Goal: Answer question/provide support: Share knowledge or assist other users

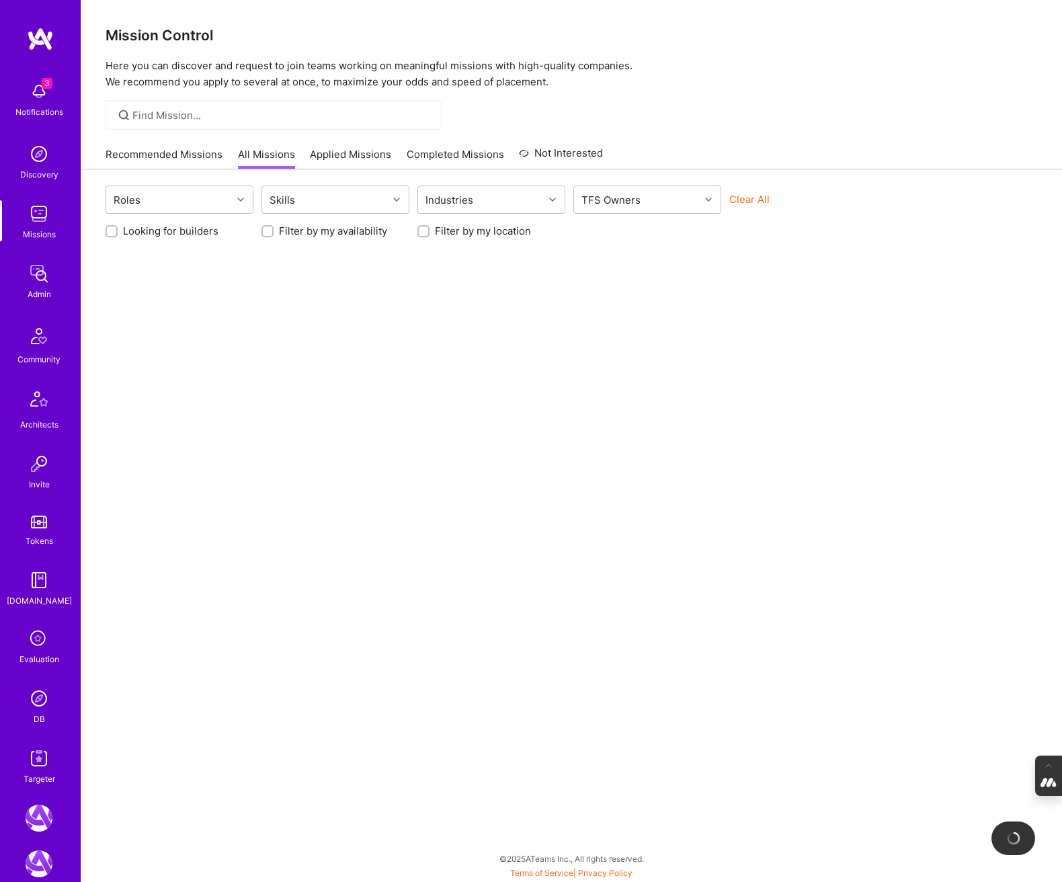
click at [32, 646] on icon at bounding box center [39, 639] width 26 height 26
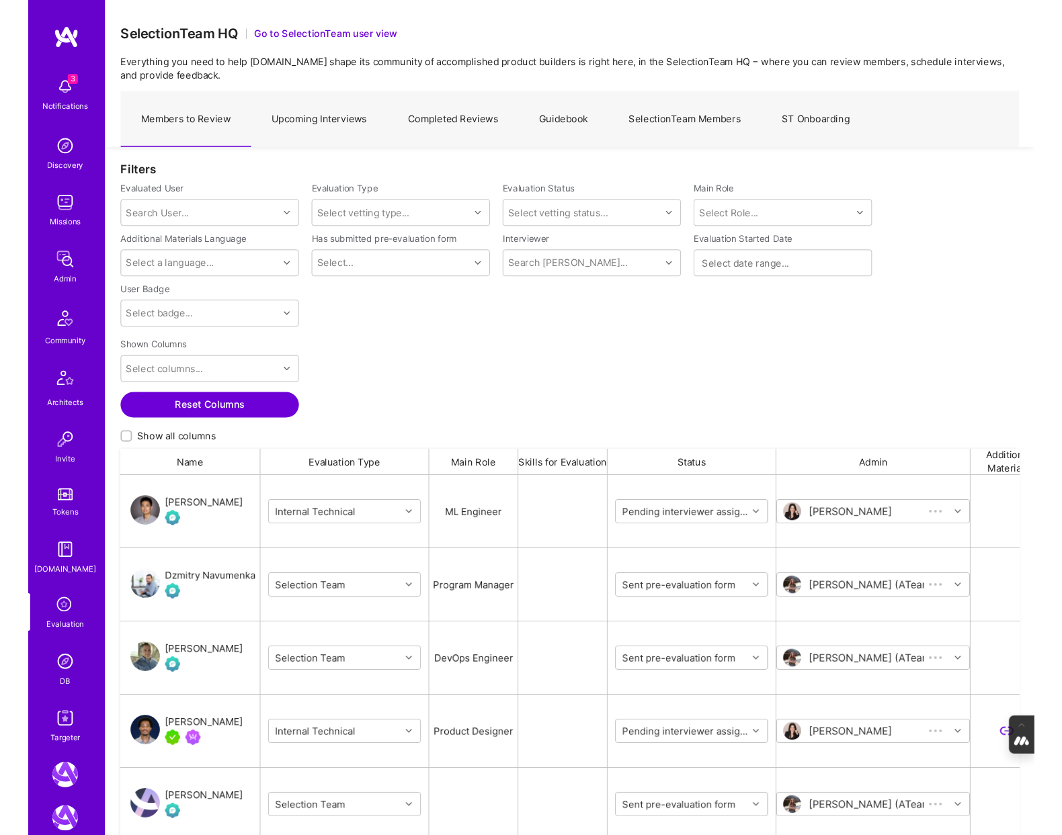
scroll to position [741, 948]
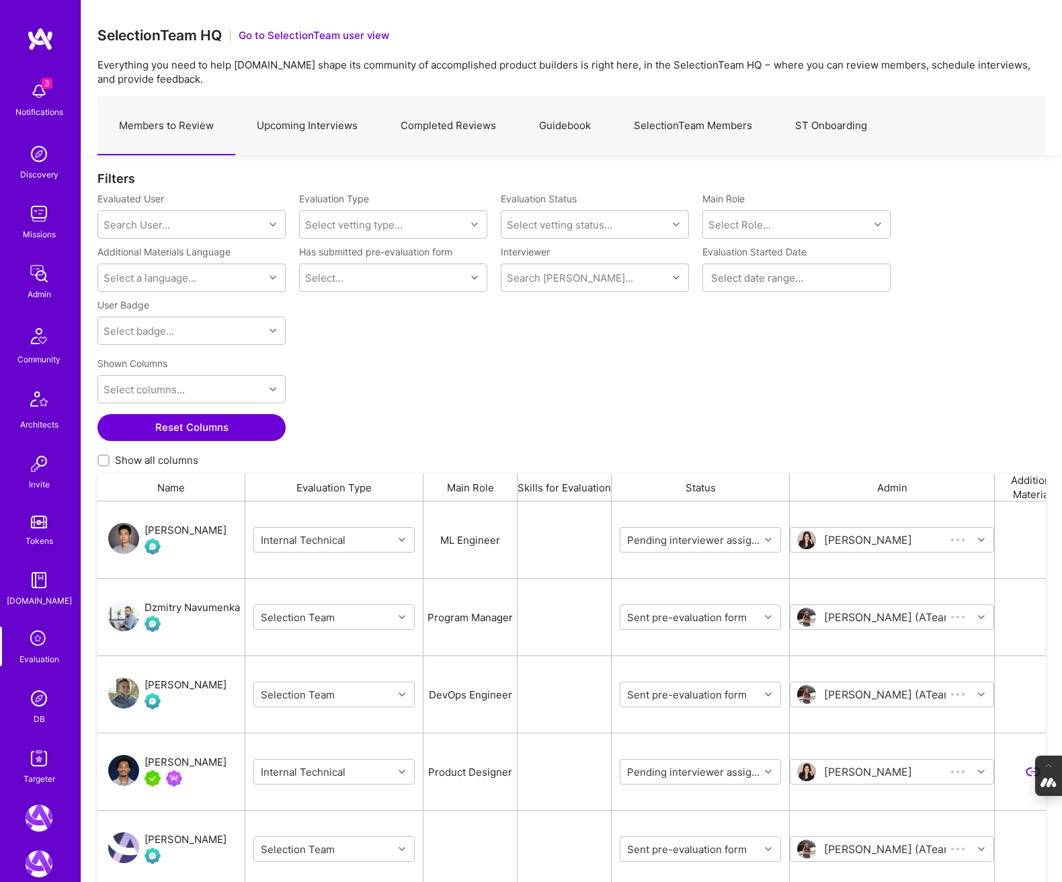
click at [659, 126] on link "SelectionTeam Members" at bounding box center [692, 126] width 161 height 58
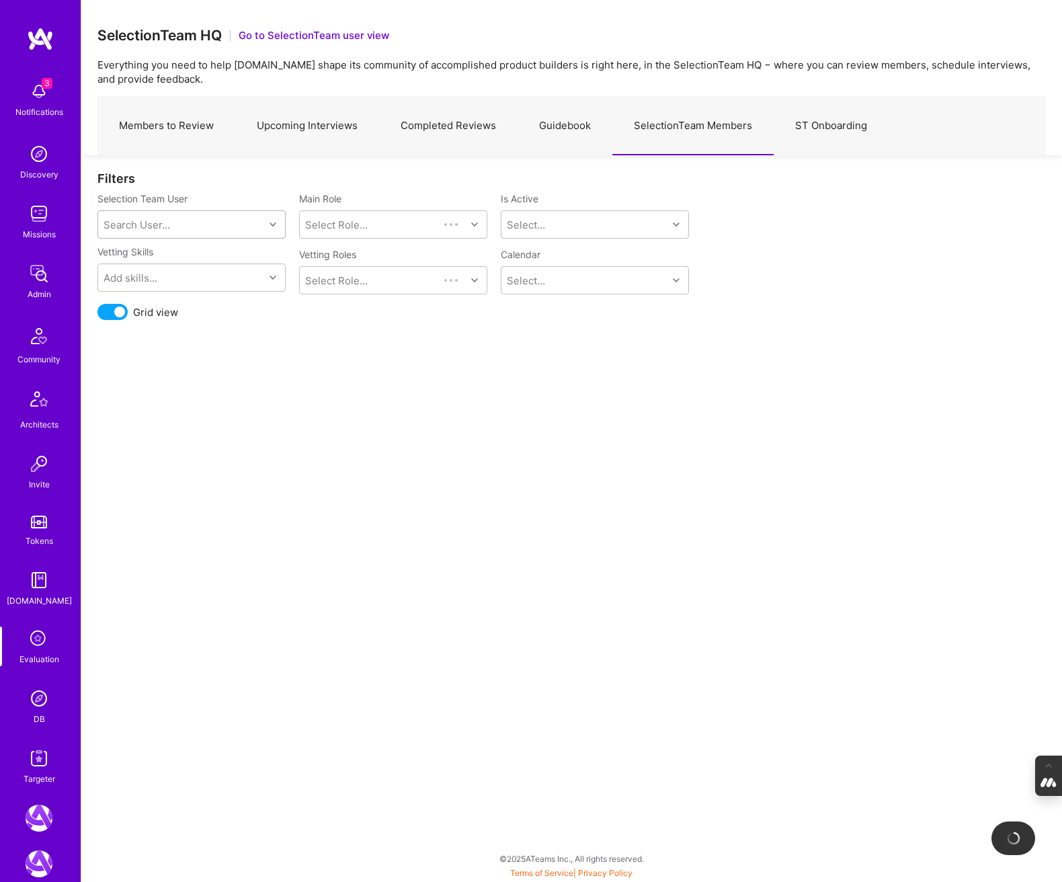
click at [157, 222] on div "Search User..." at bounding box center [136, 225] width 67 height 14
type input "wil"
click at [159, 267] on div "wil@wilschmor.ca" at bounding box center [208, 273] width 136 height 14
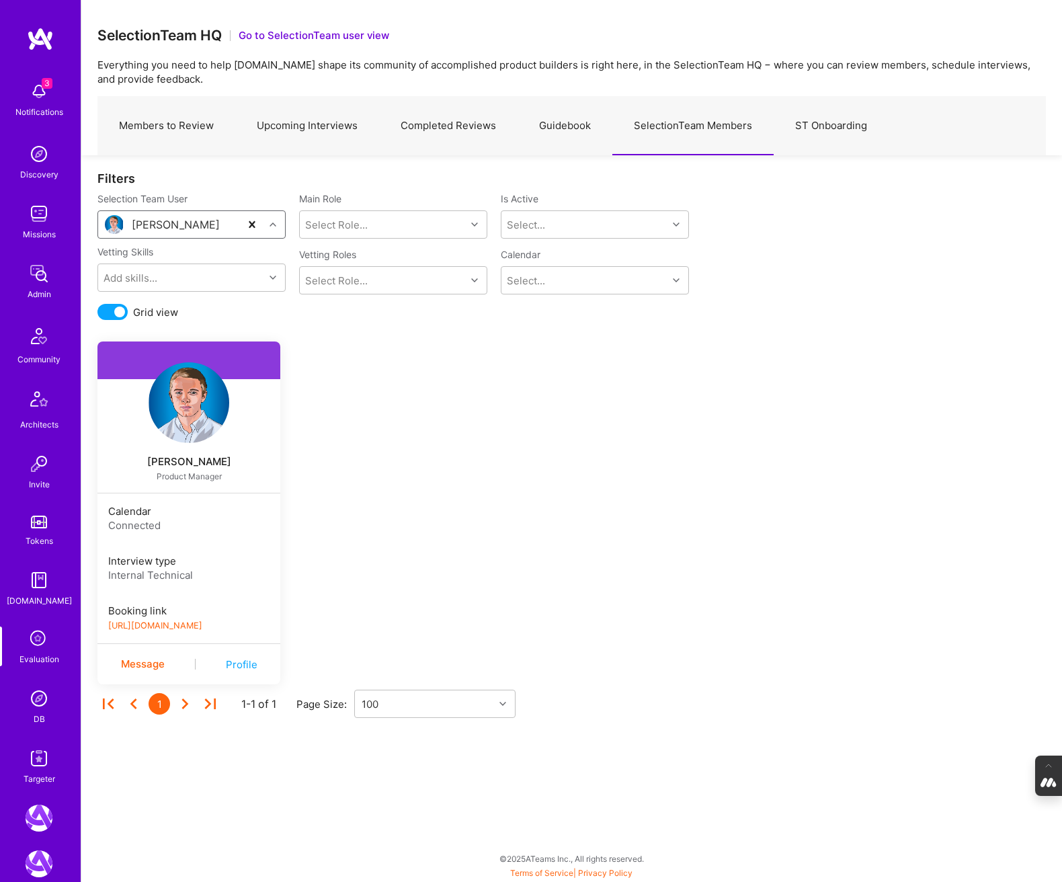
click at [202, 627] on link "https://book.a.team/wilschmor/evaluation" at bounding box center [155, 625] width 94 height 10
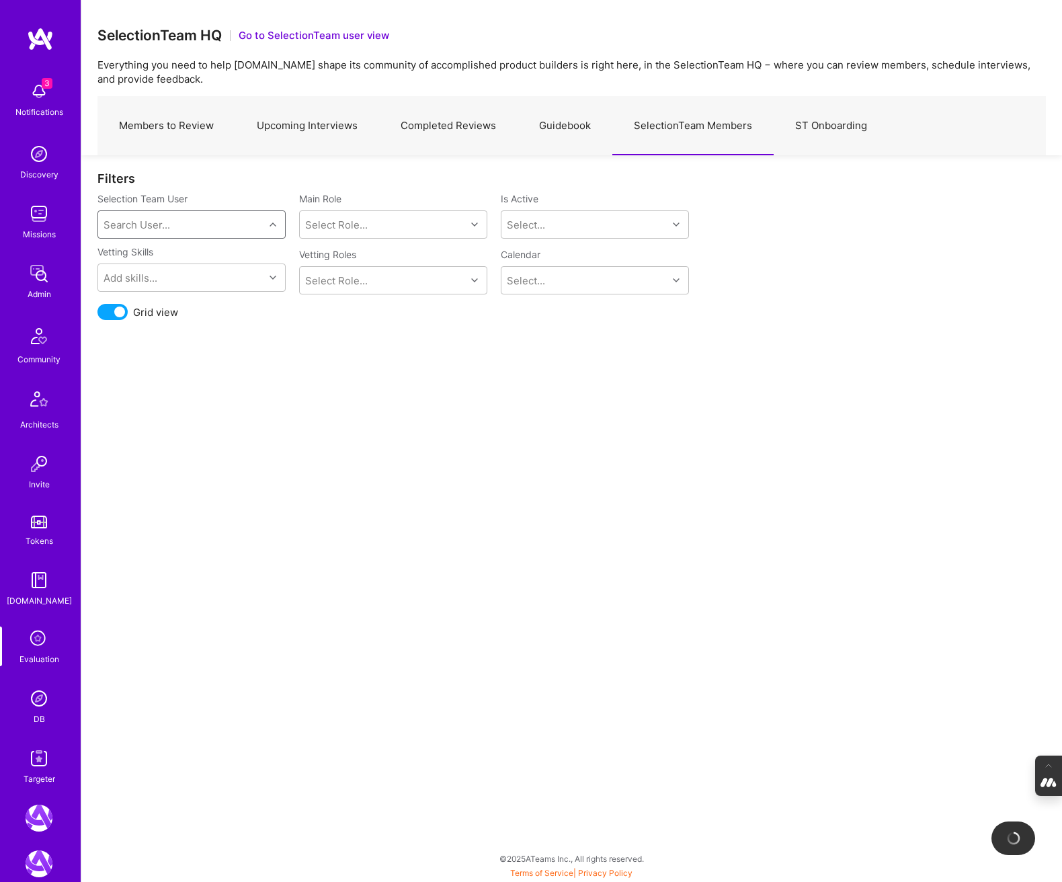
click at [153, 231] on div "Search User..." at bounding box center [181, 224] width 166 height 27
type input "toby"
click at [194, 267] on div "Toby Urff toby@urff.me" at bounding box center [192, 273] width 172 height 42
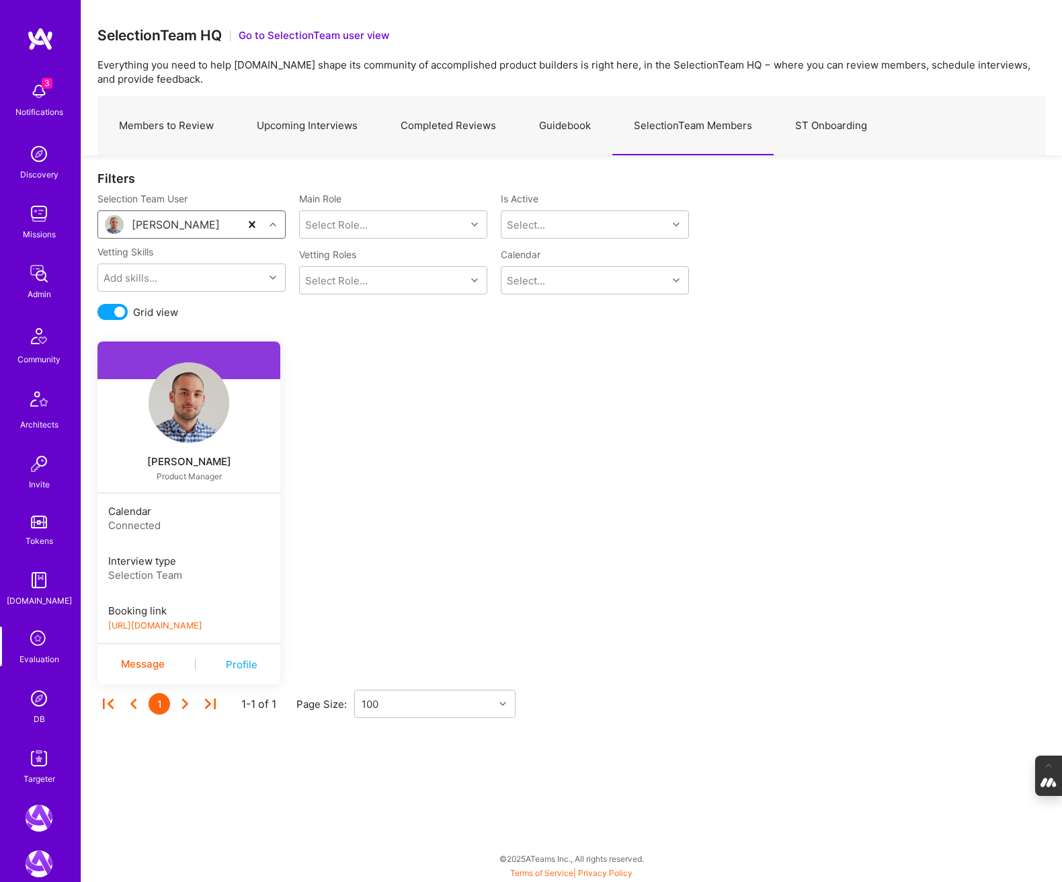
click at [202, 626] on link "https://book.a.team/tobyurff1/evaluation" at bounding box center [155, 625] width 94 height 10
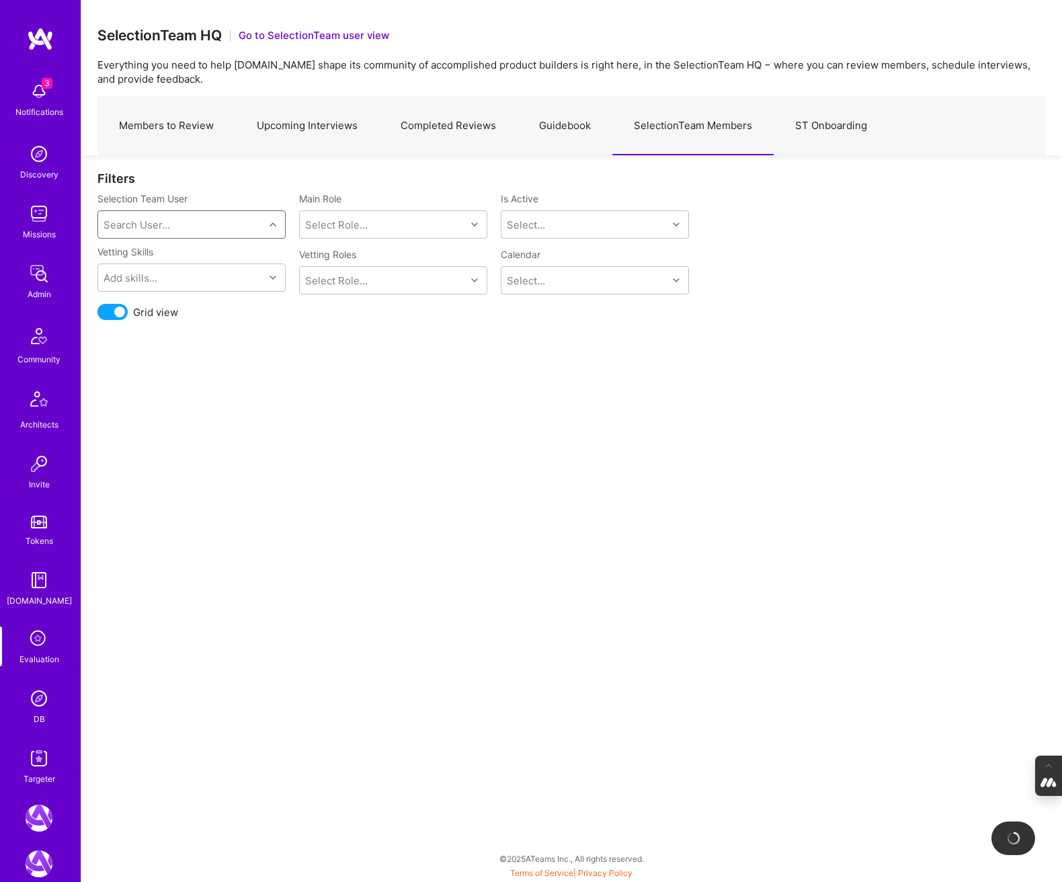
click at [175, 220] on div "Search User..." at bounding box center [181, 224] width 166 height 27
type input "javier"
click at [199, 266] on div "javier@goleancrush.com" at bounding box center [208, 280] width 137 height 28
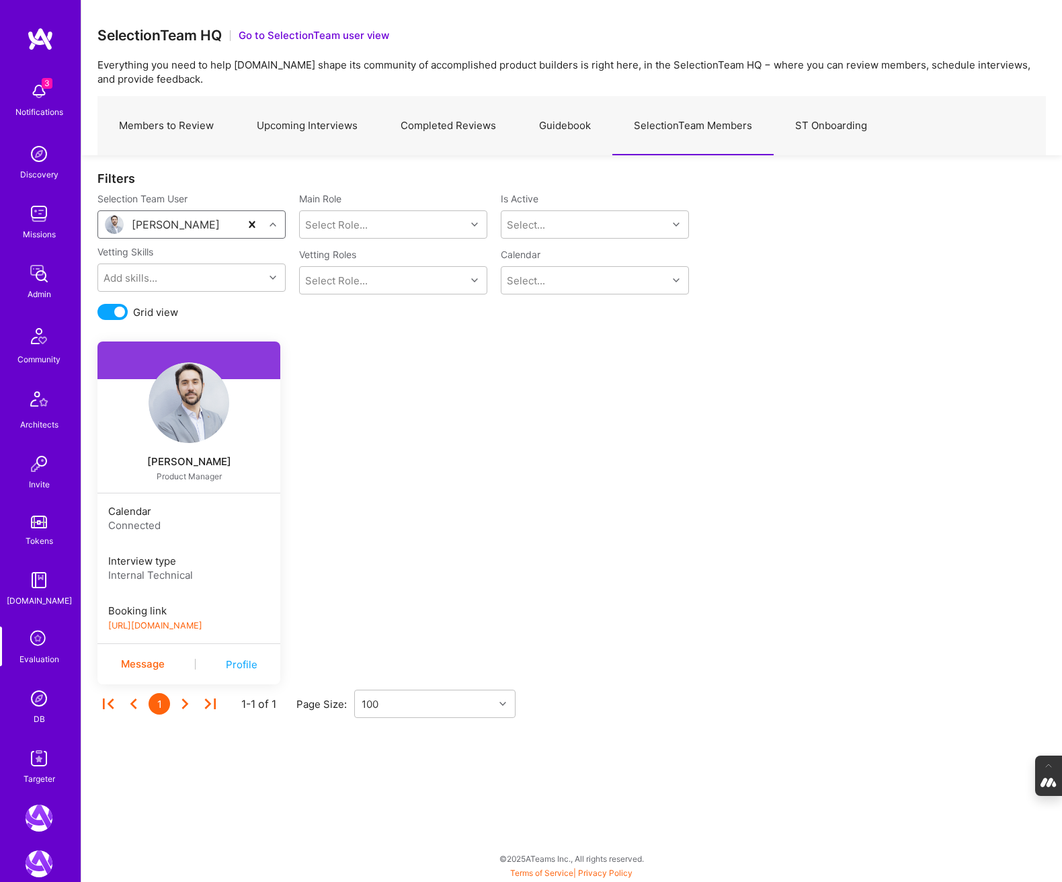
click at [202, 624] on link "https://platform-v2.a.team/interview-scheduling/booking/javierrincon/evaluation" at bounding box center [155, 625] width 94 height 10
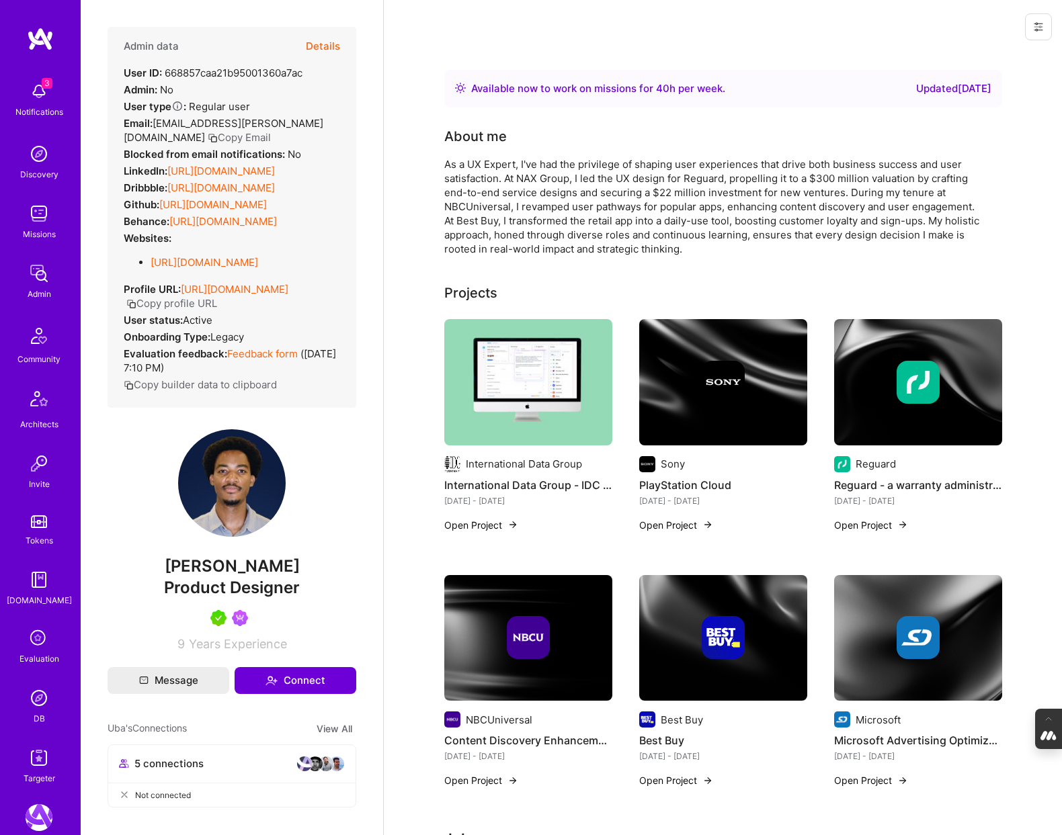
click at [526, 386] on img at bounding box center [528, 382] width 168 height 126
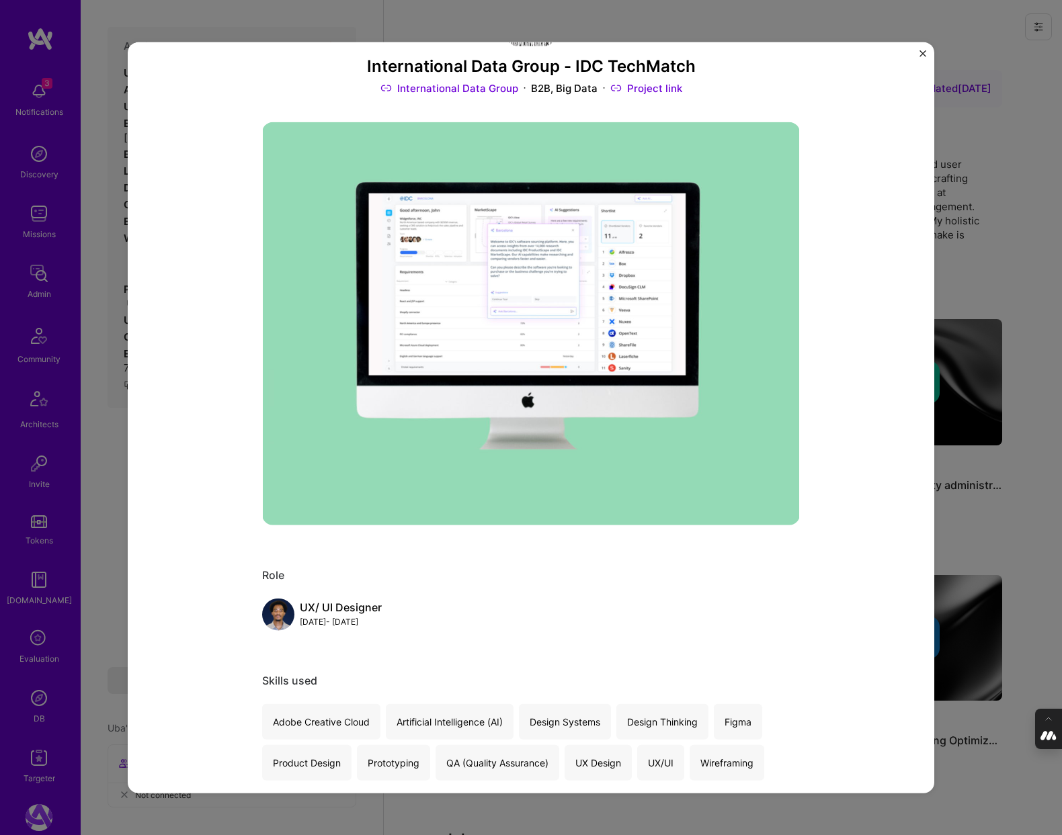
scroll to position [76, 0]
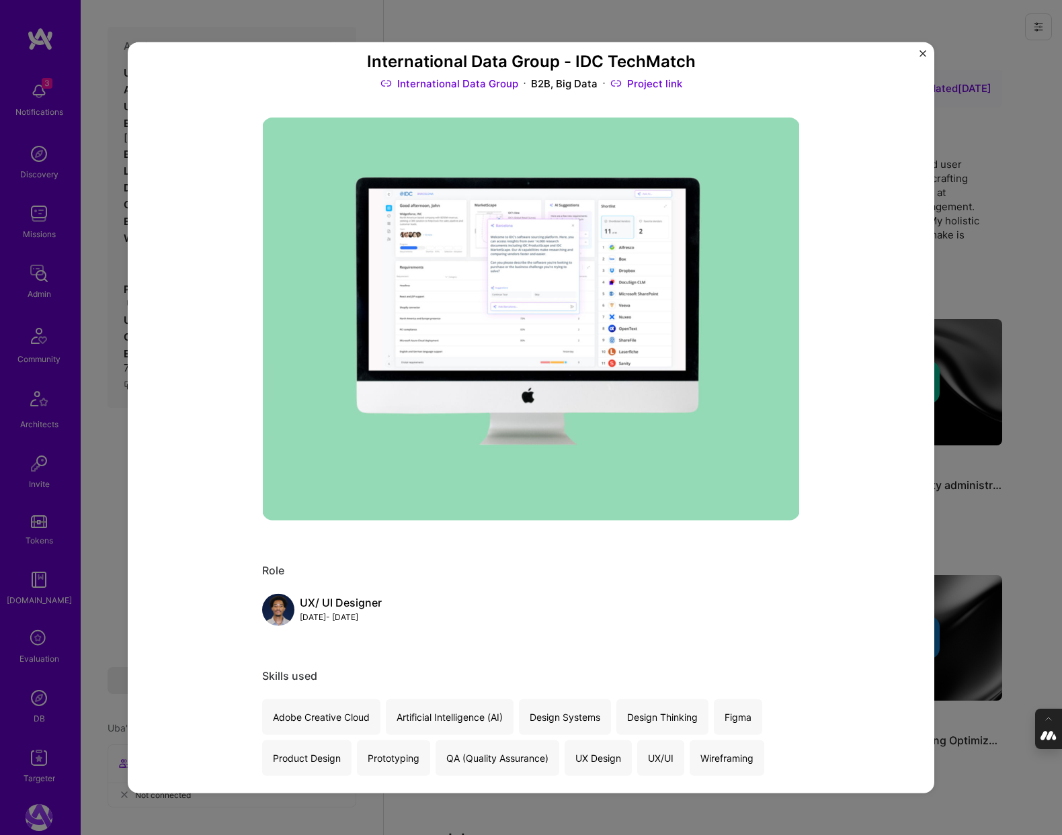
click at [951, 237] on div "International Data Group - IDC TechMatch International Data Group B2B, Big Data…" at bounding box center [531, 417] width 1062 height 835
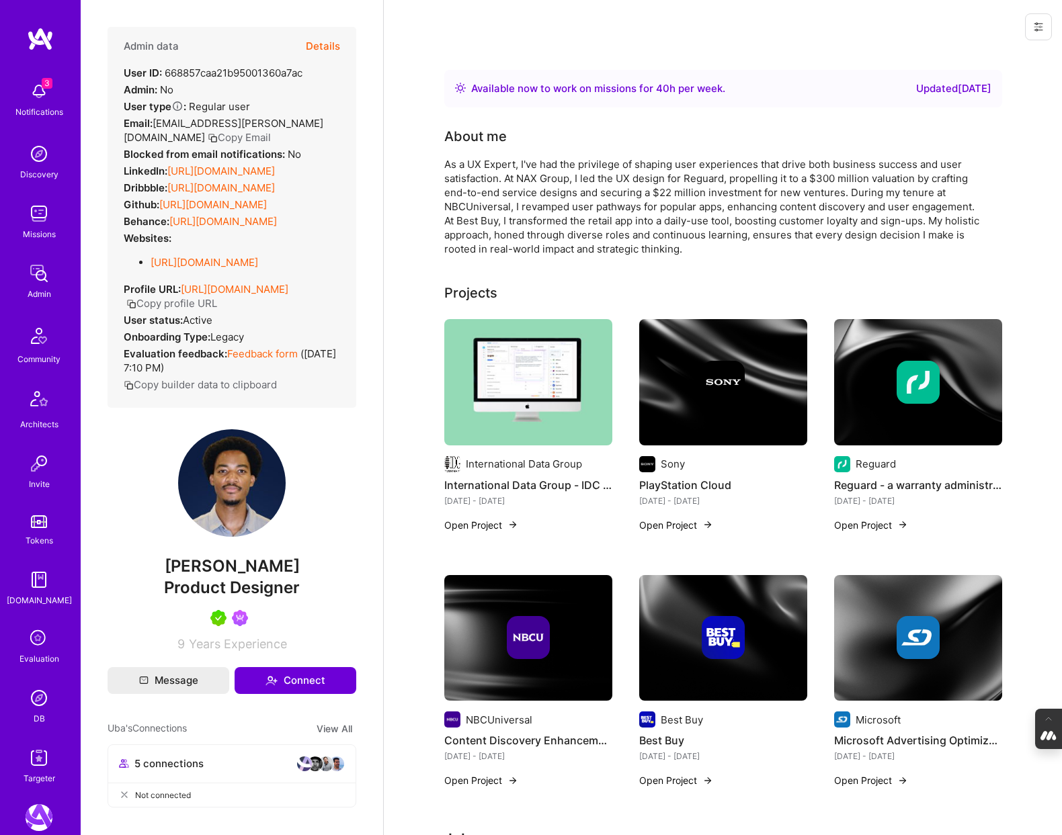
click at [698, 361] on div at bounding box center [723, 382] width 168 height 43
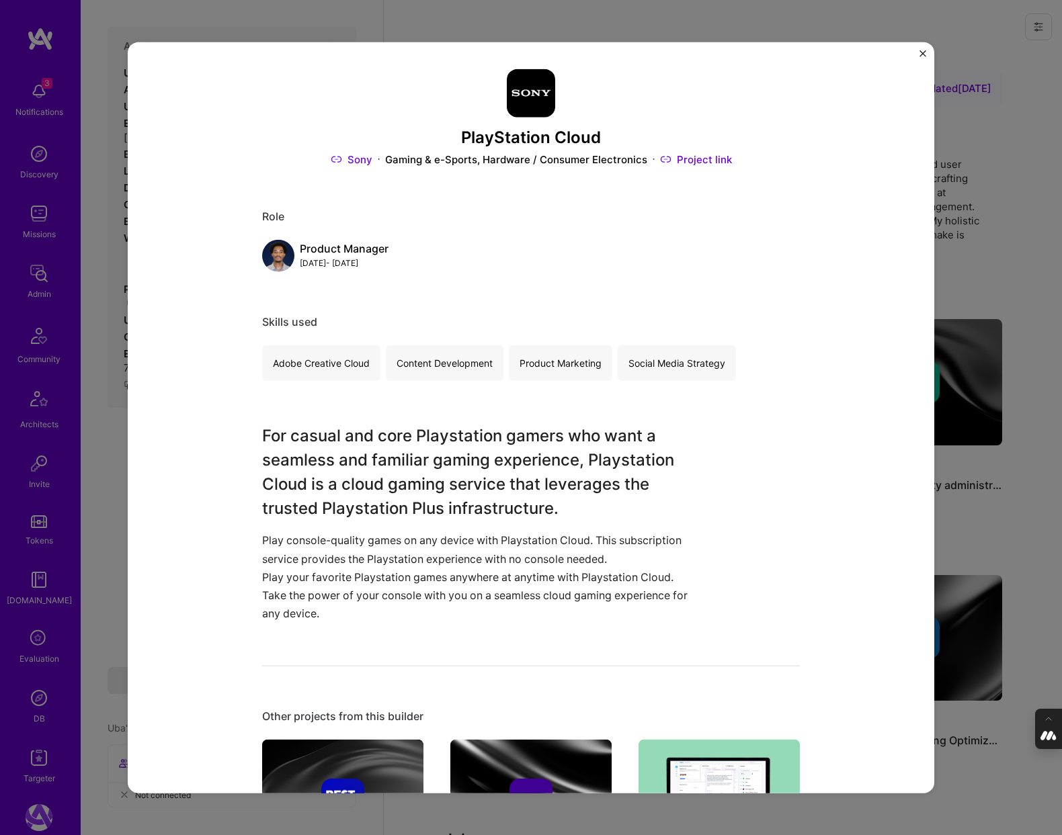
click at [940, 271] on div "PlayStation Cloud Sony Gaming & e-Sports, Hardware / Consumer Electronics Proje…" at bounding box center [531, 417] width 1062 height 835
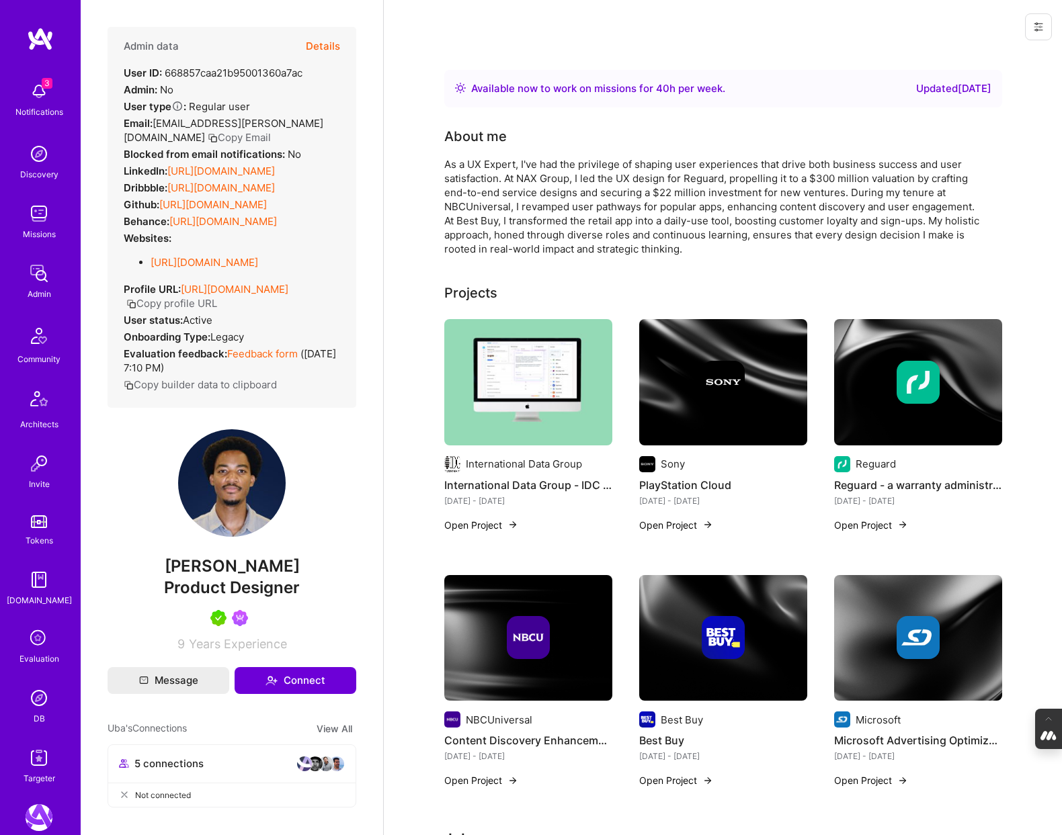
click at [933, 380] on img at bounding box center [918, 382] width 43 height 43
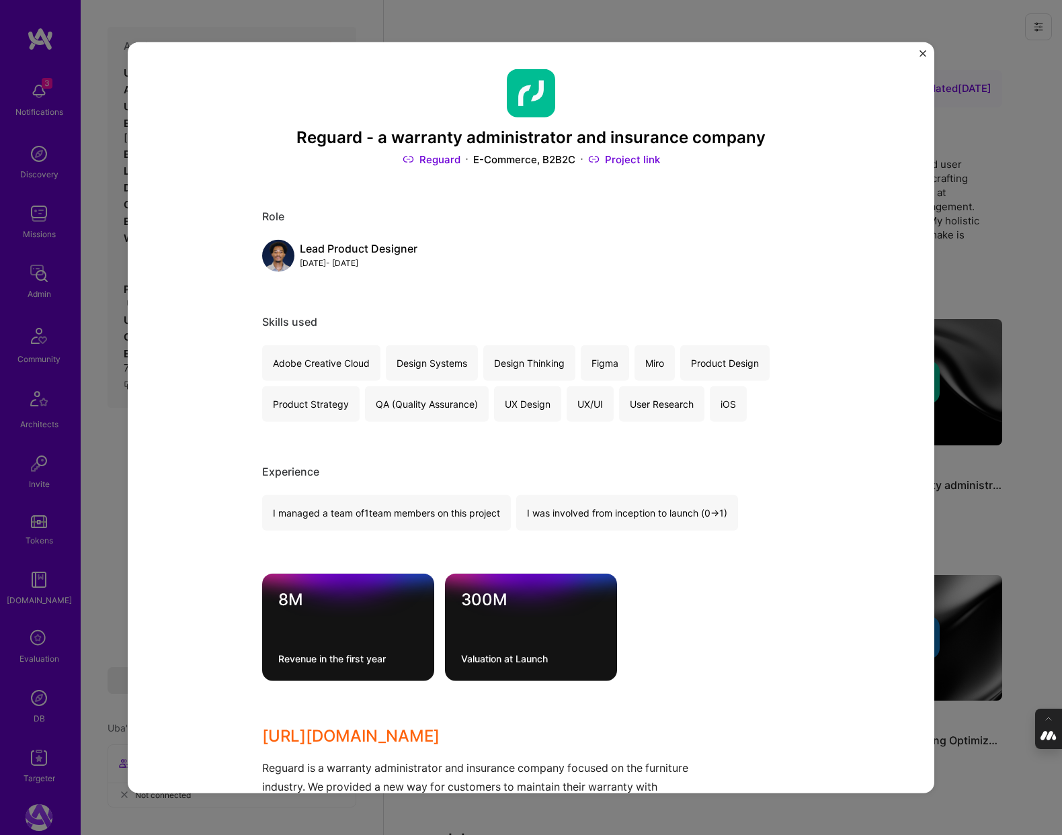
click at [1015, 319] on div "Reguard - a warranty administrator and insurance company Reguard E-Commerce, B2…" at bounding box center [531, 417] width 1062 height 835
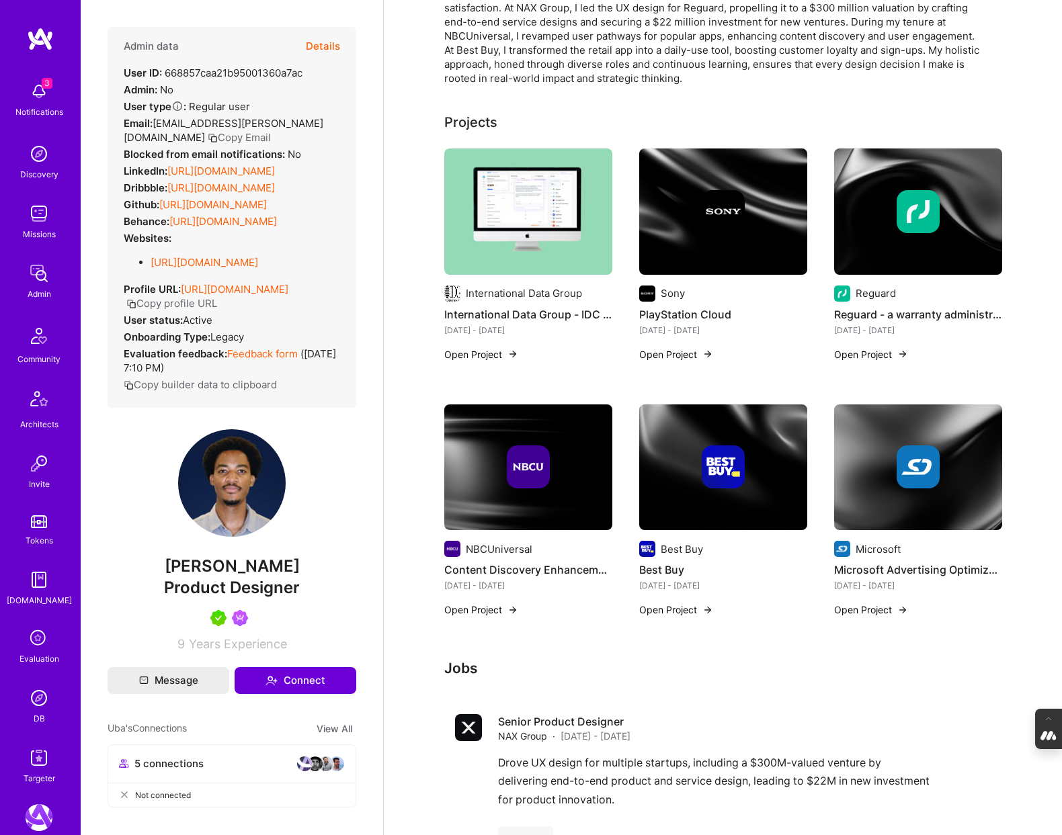
scroll to position [182, 0]
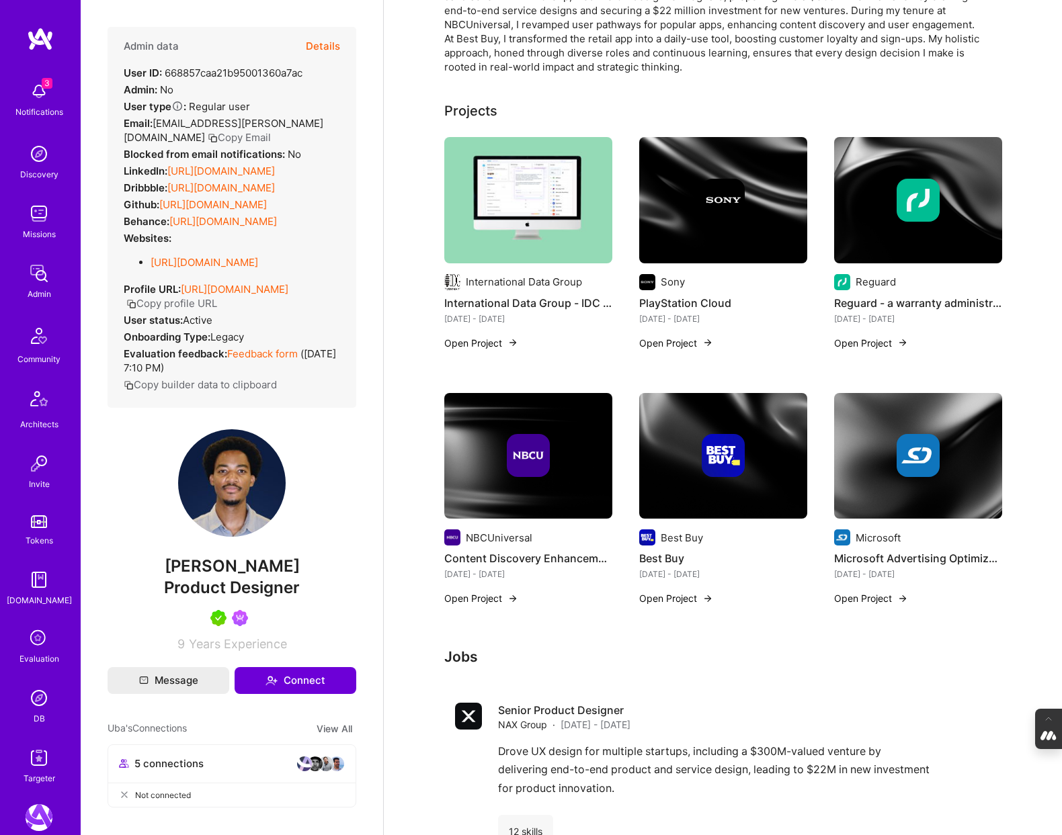
click at [487, 464] on div at bounding box center [528, 455] width 168 height 43
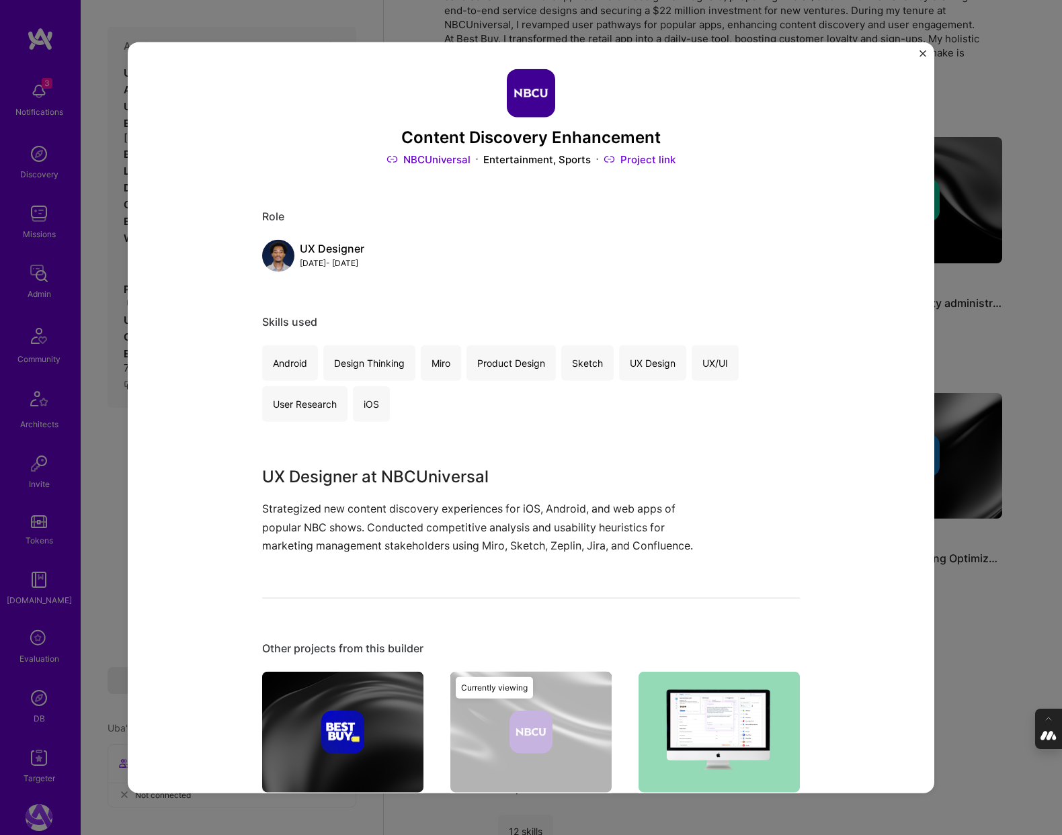
click at [1000, 350] on div "Content Discovery Enhancement NBCUniversal Entertainment, Sports Project link R…" at bounding box center [531, 417] width 1062 height 835
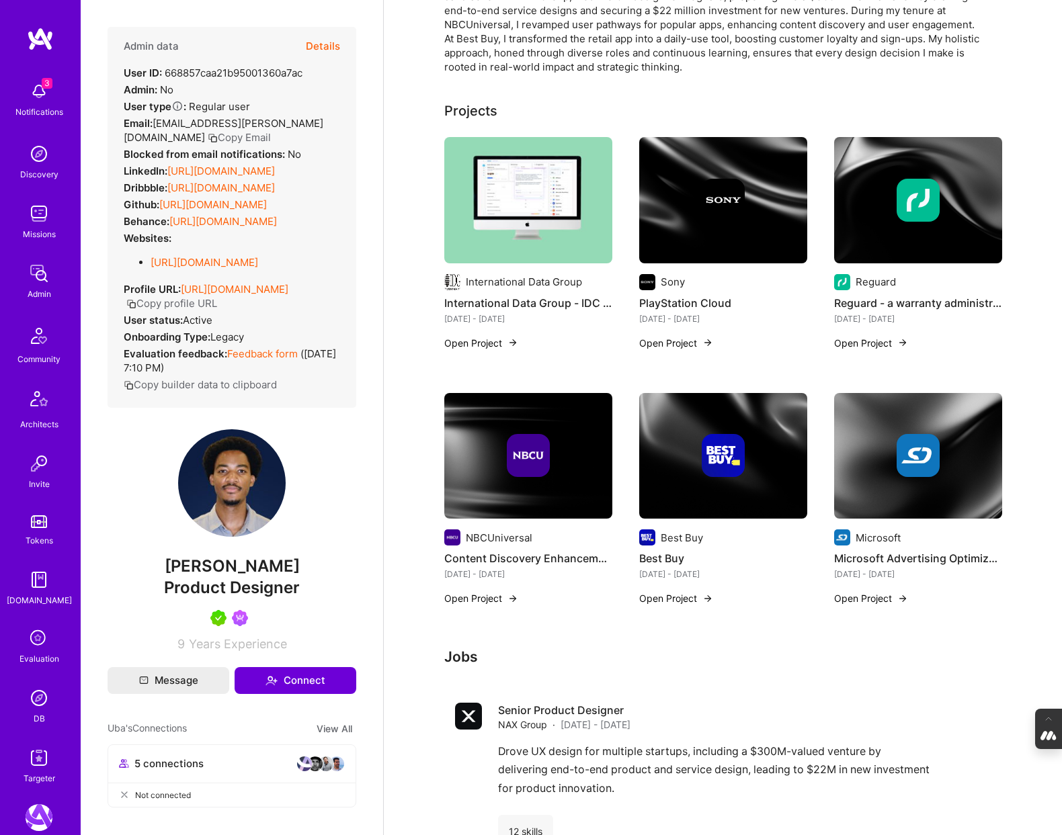
click at [720, 440] on img at bounding box center [723, 455] width 43 height 43
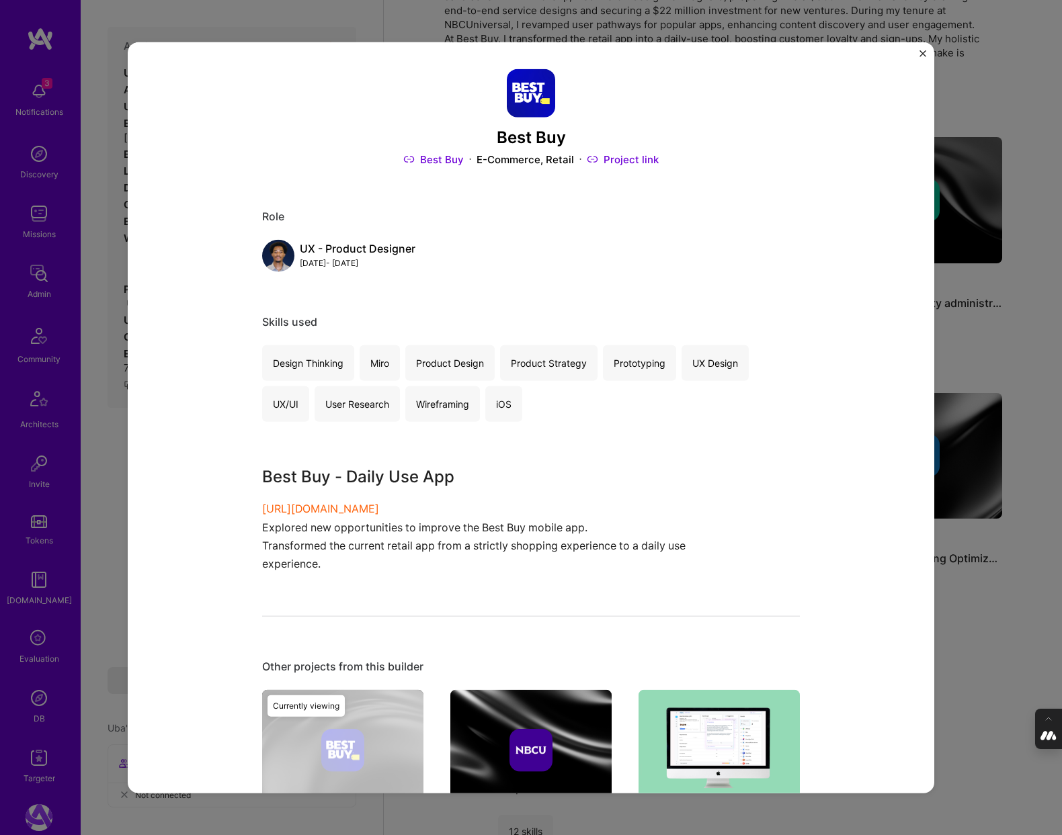
click at [972, 323] on div "Best Buy Best Buy E-Commerce, Retail Project link Role UX - Product Designer Ju…" at bounding box center [531, 417] width 1062 height 835
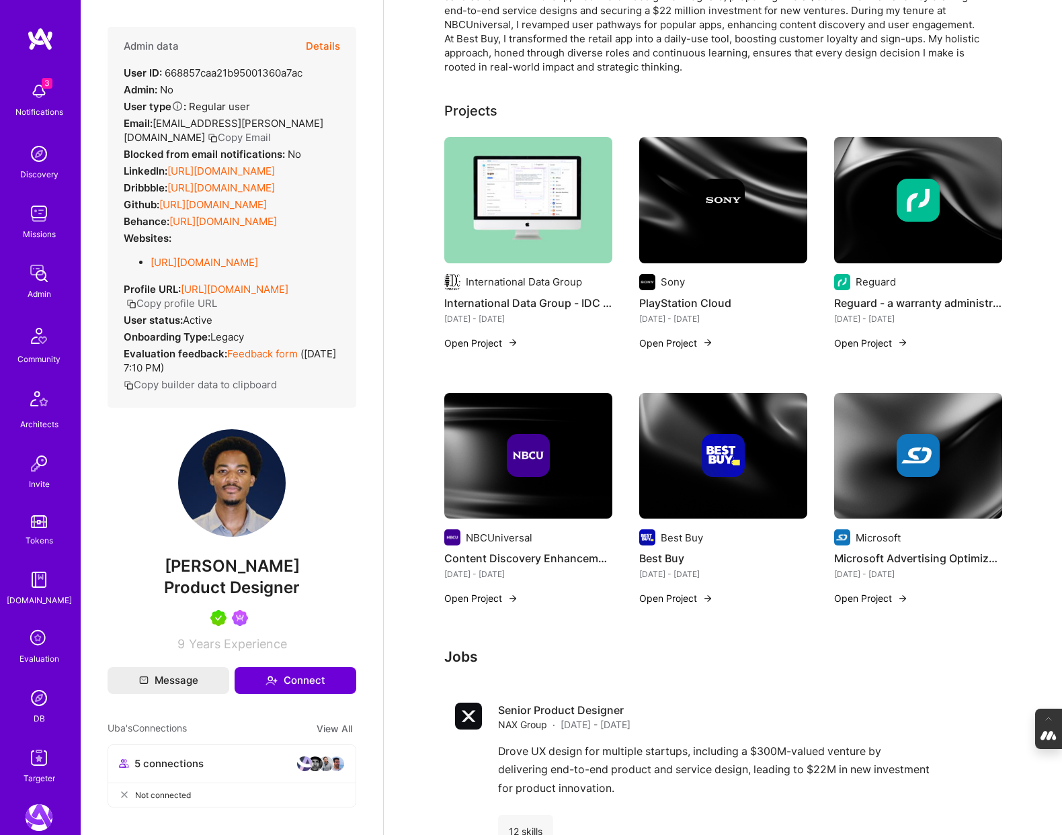
click at [938, 438] on div at bounding box center [918, 455] width 43 height 43
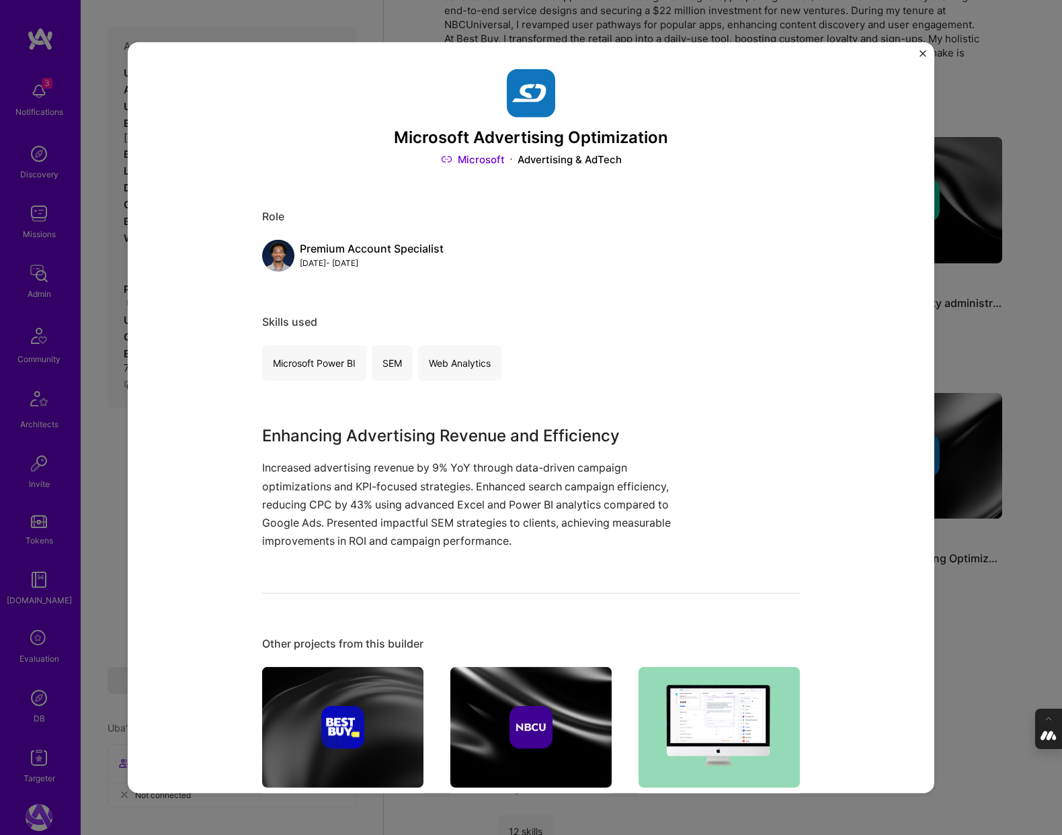
click at [1019, 358] on div "Microsoft Advertising Optimization Microsoft Advertising & AdTech Role Premium …" at bounding box center [531, 417] width 1062 height 835
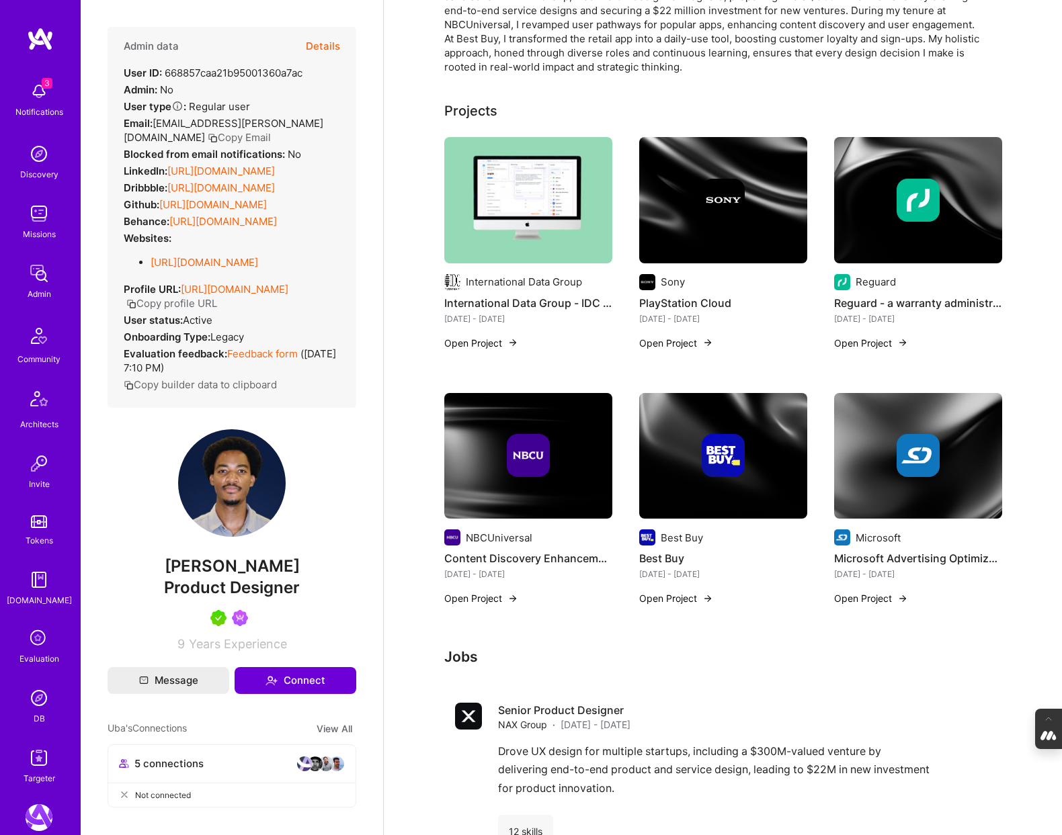
click at [222, 165] on link "https://linkedin.com/in/uba-obasi" at bounding box center [221, 171] width 108 height 13
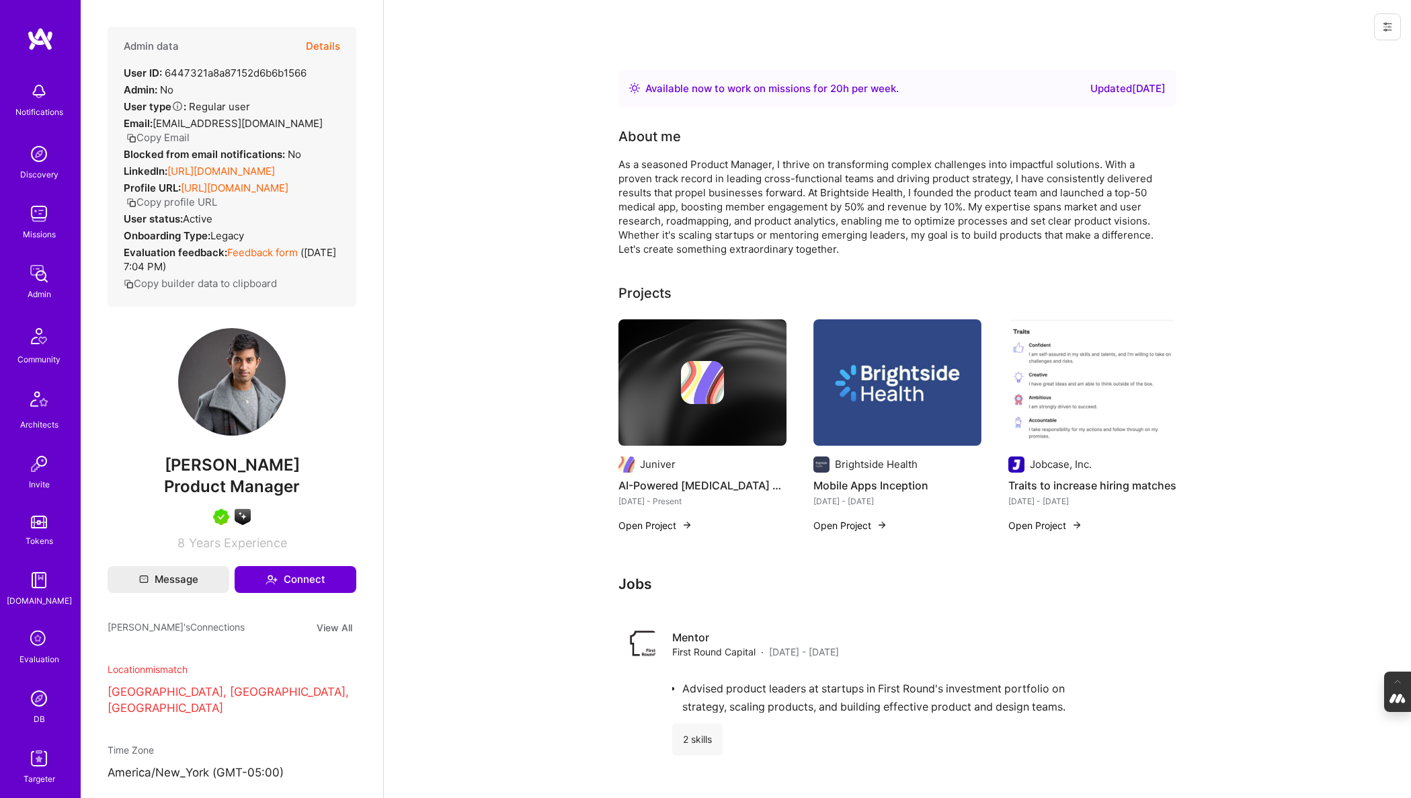
click at [327, 42] on button "Details" at bounding box center [323, 46] width 34 height 39
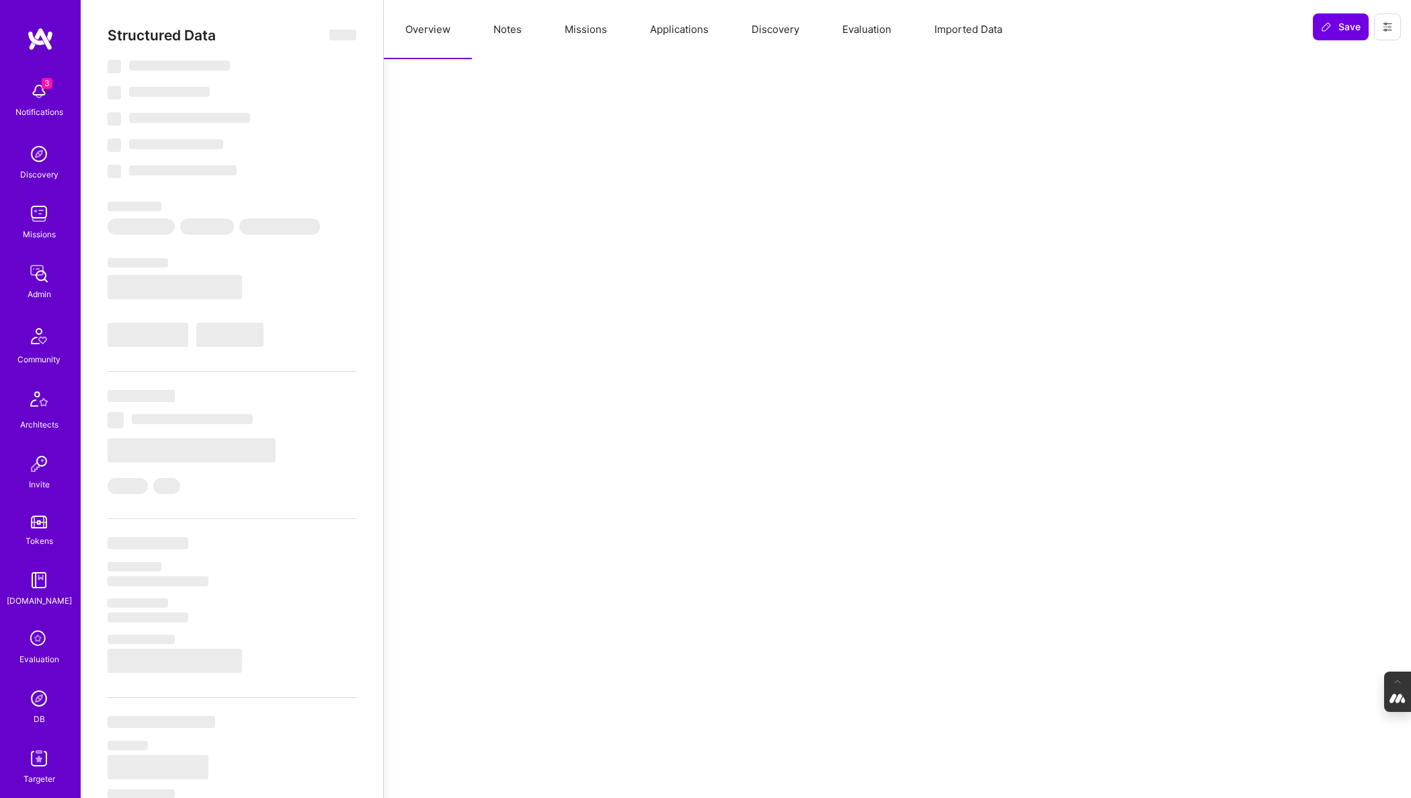
click at [864, 14] on button "Evaluation" at bounding box center [867, 29] width 92 height 59
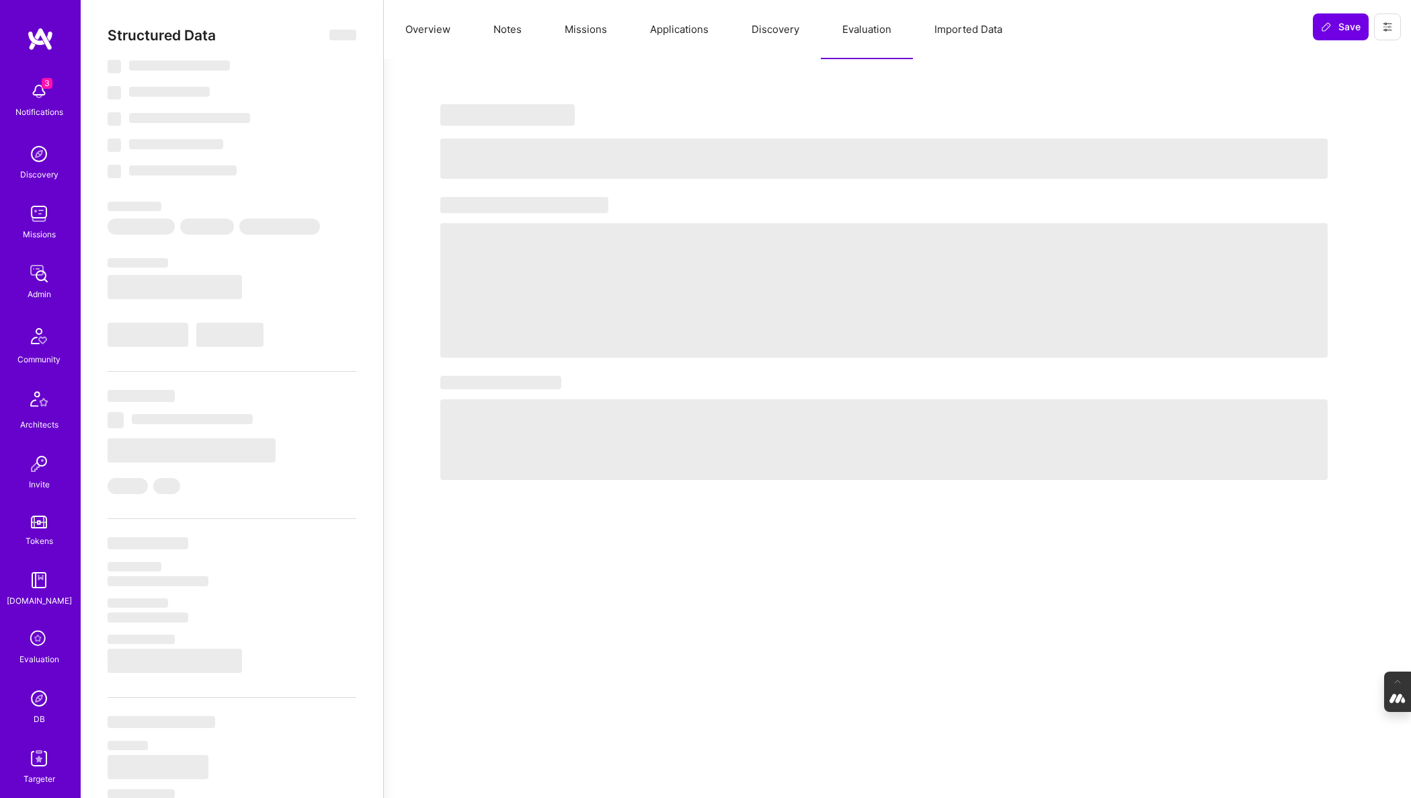
select select "Right Now"
select select "5"
select select "7"
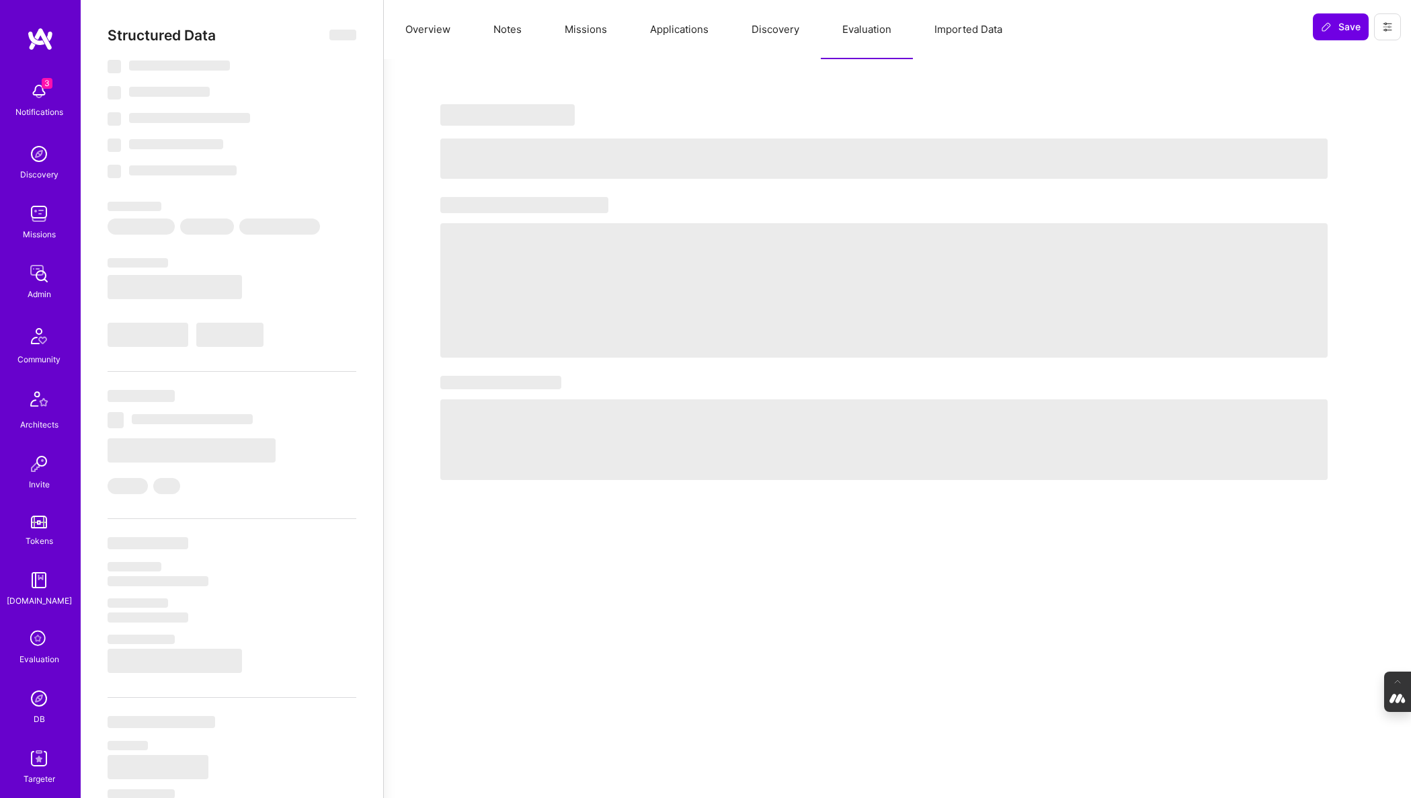
select select "US"
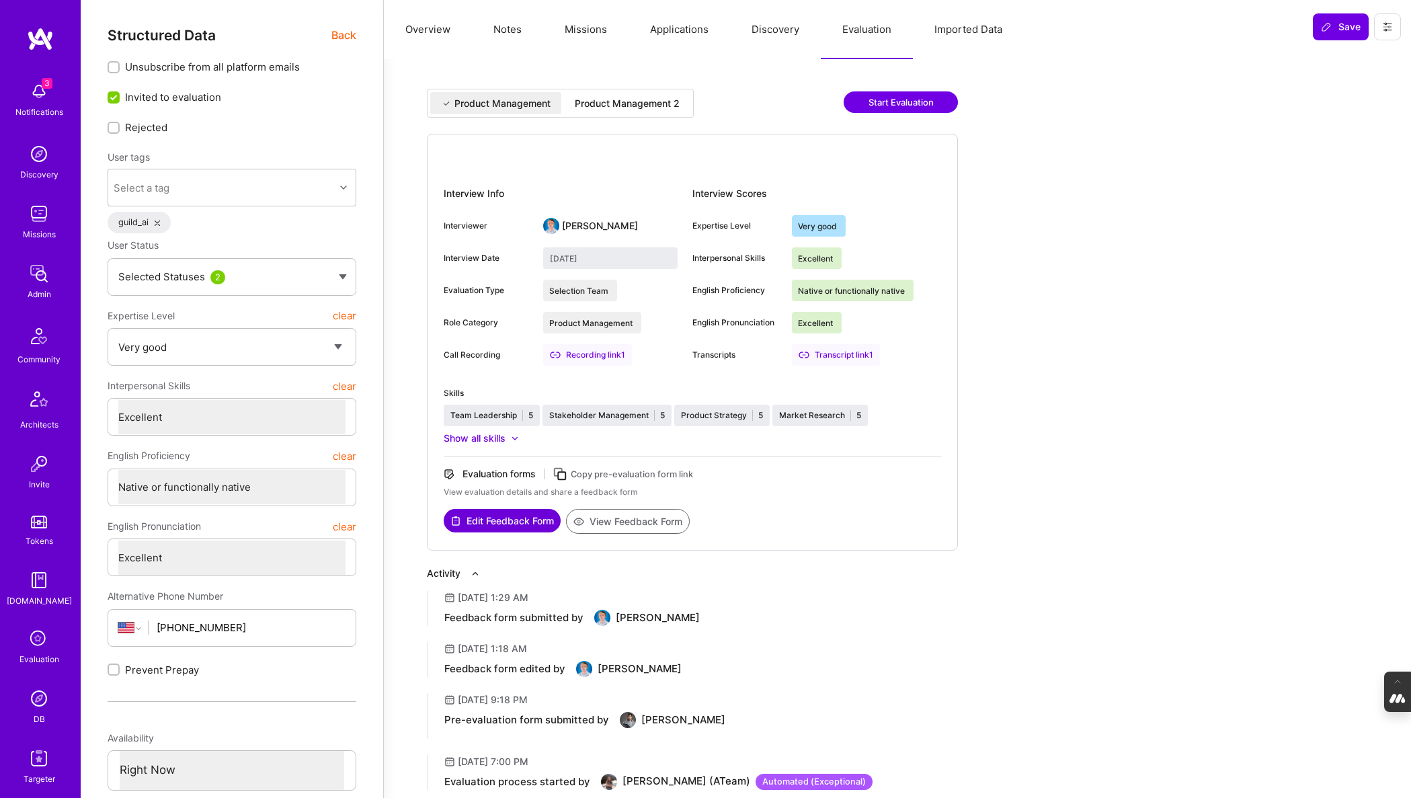
click at [616, 102] on div "Product Management 2" at bounding box center [627, 103] width 105 height 13
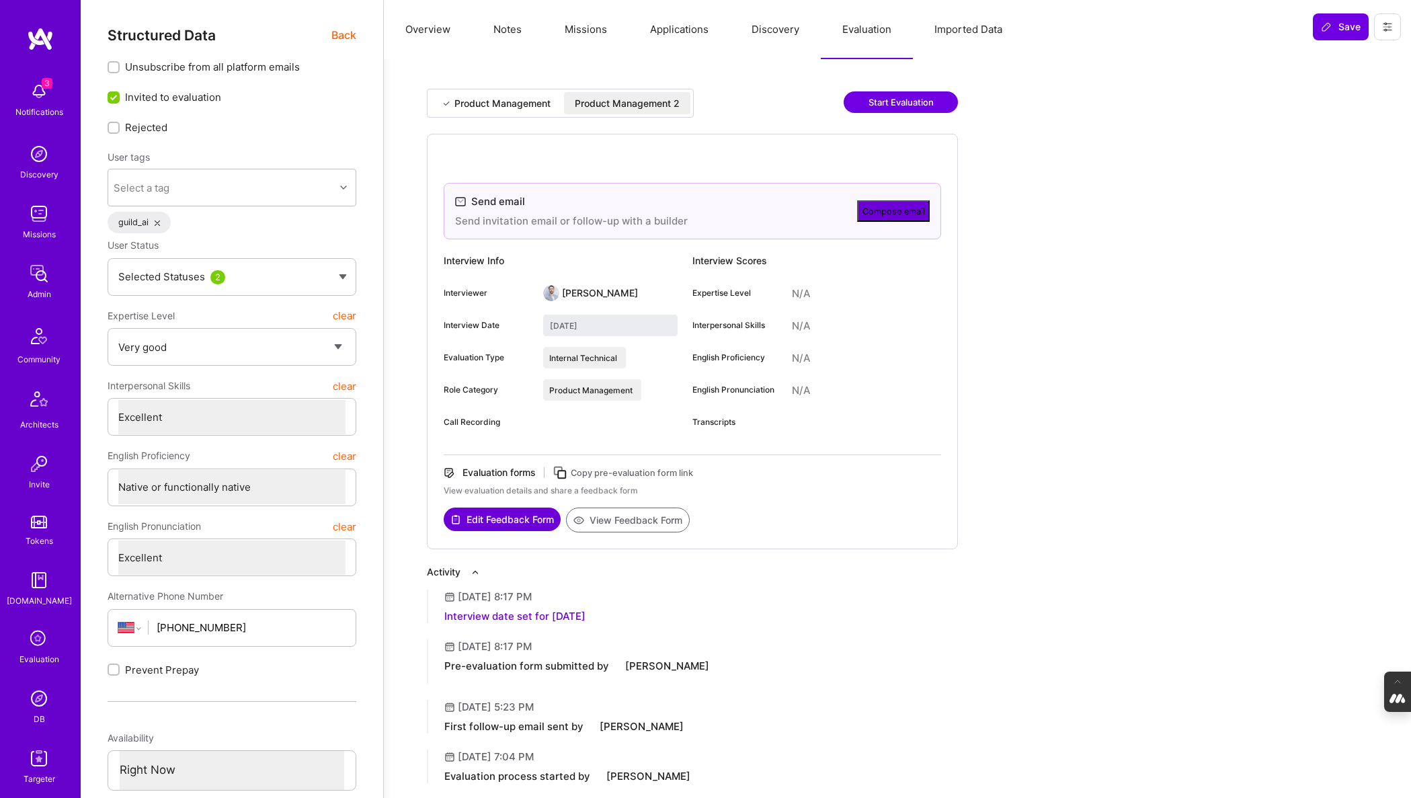
type input "October 7, 2025"
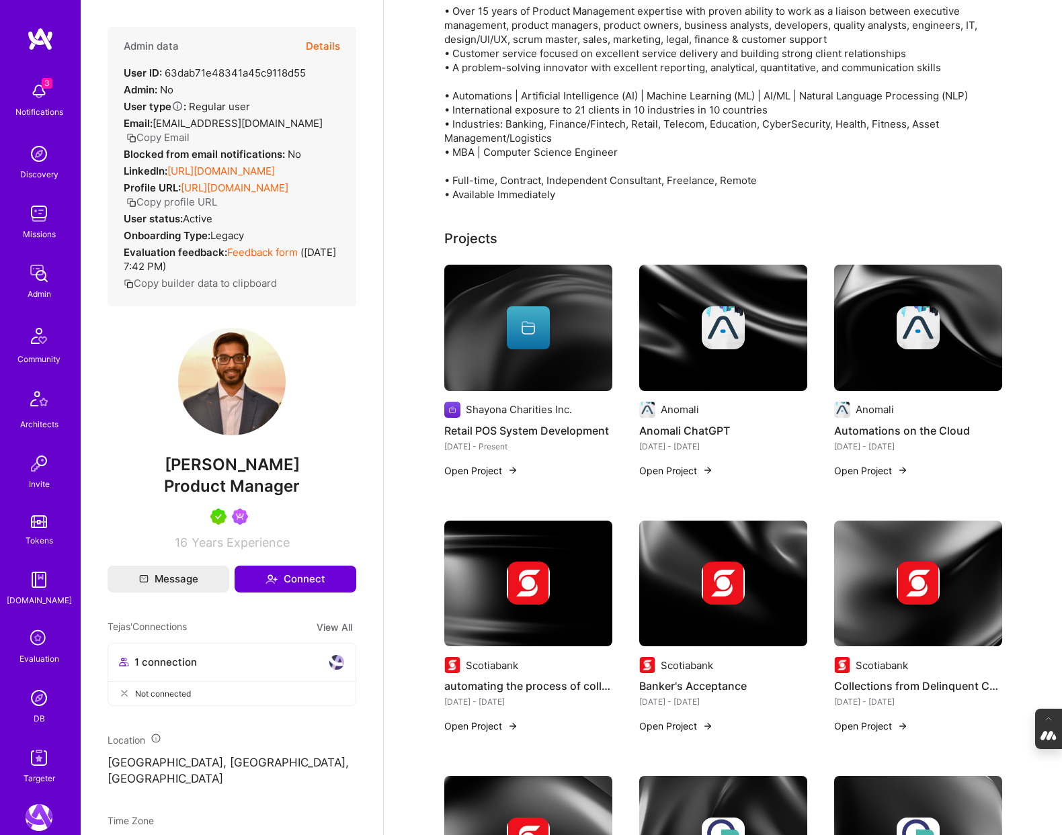
scroll to position [196, 0]
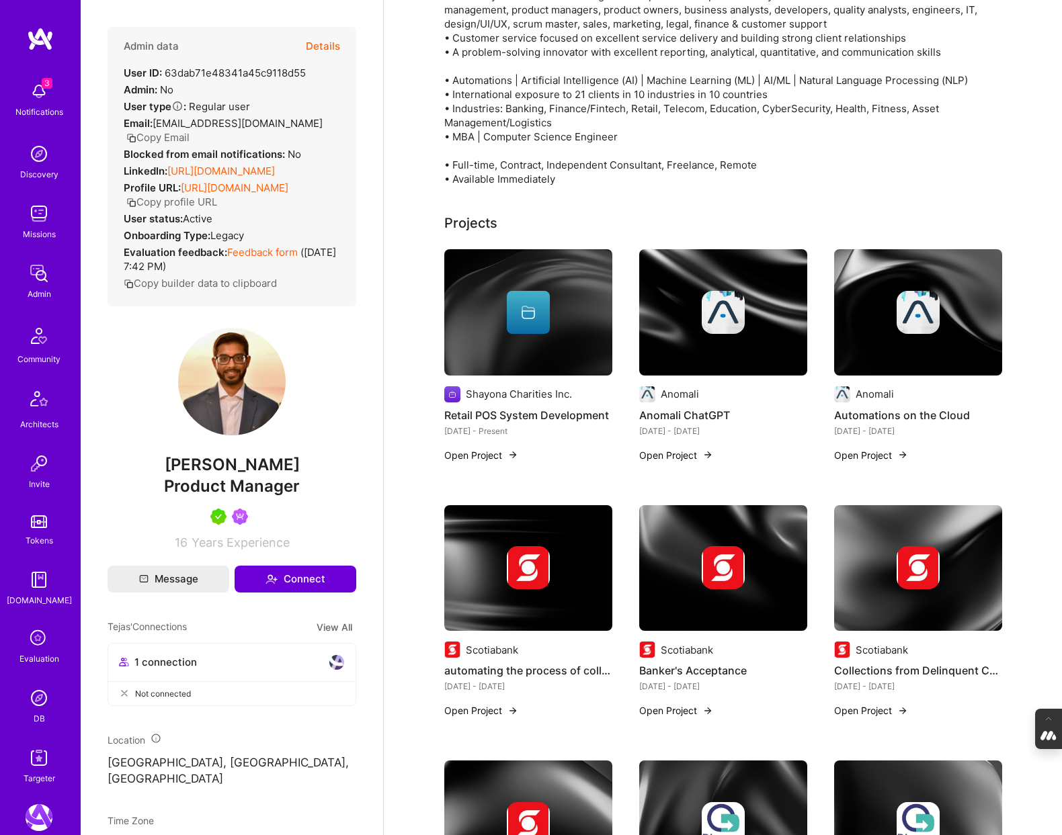
click at [729, 318] on img at bounding box center [723, 312] width 43 height 43
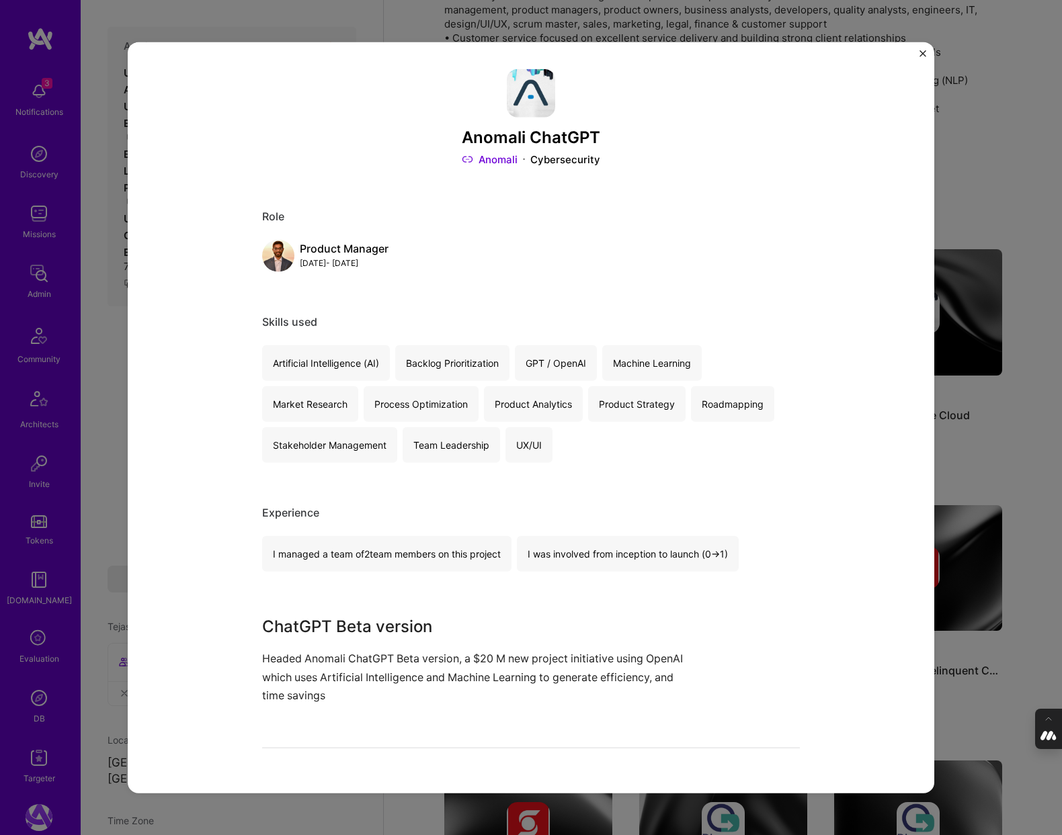
click at [921, 52] on img "Close" at bounding box center [922, 53] width 7 height 7
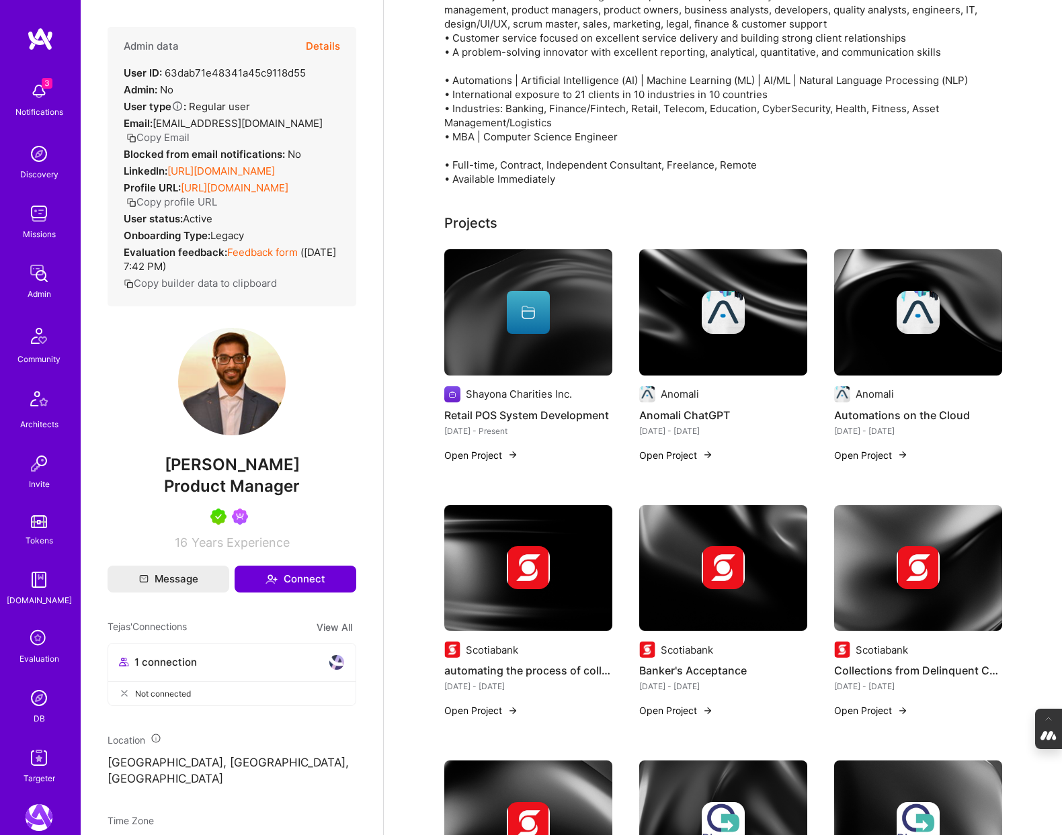
click at [912, 323] on img at bounding box center [918, 312] width 43 height 43
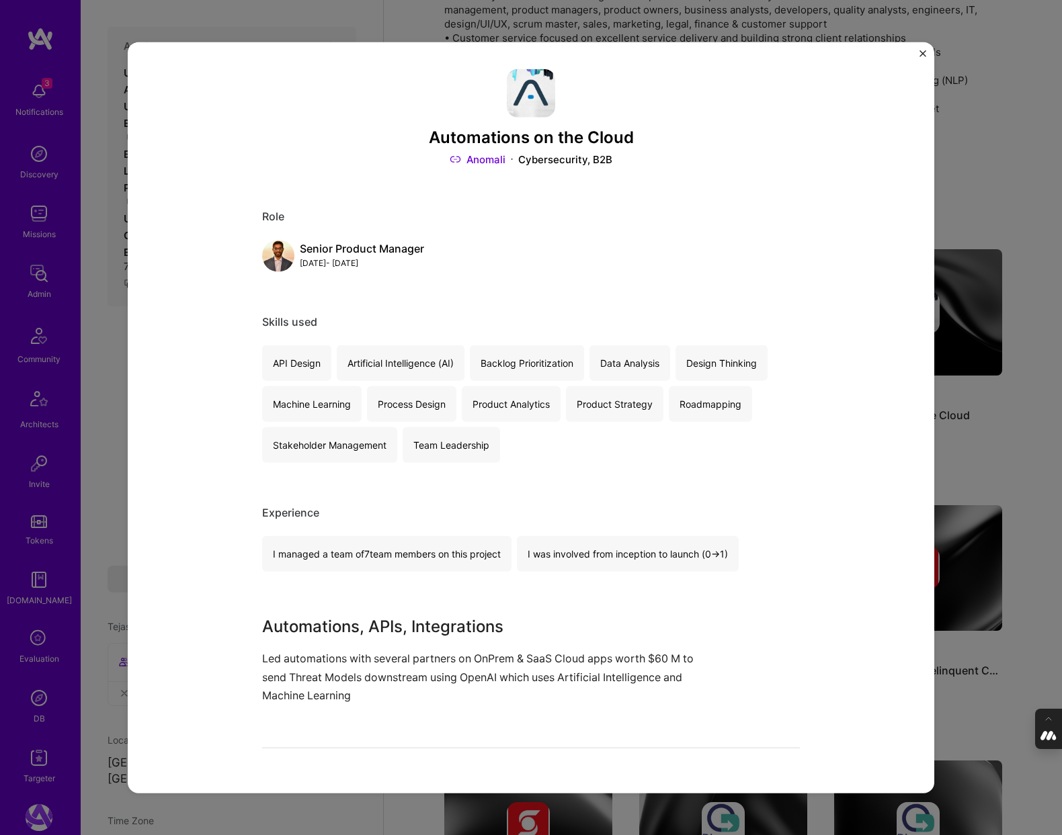
click at [1005, 370] on div "Automations on the Cloud Anomali Cybersecurity, B2B Role Senior Product Manager…" at bounding box center [531, 417] width 1062 height 835
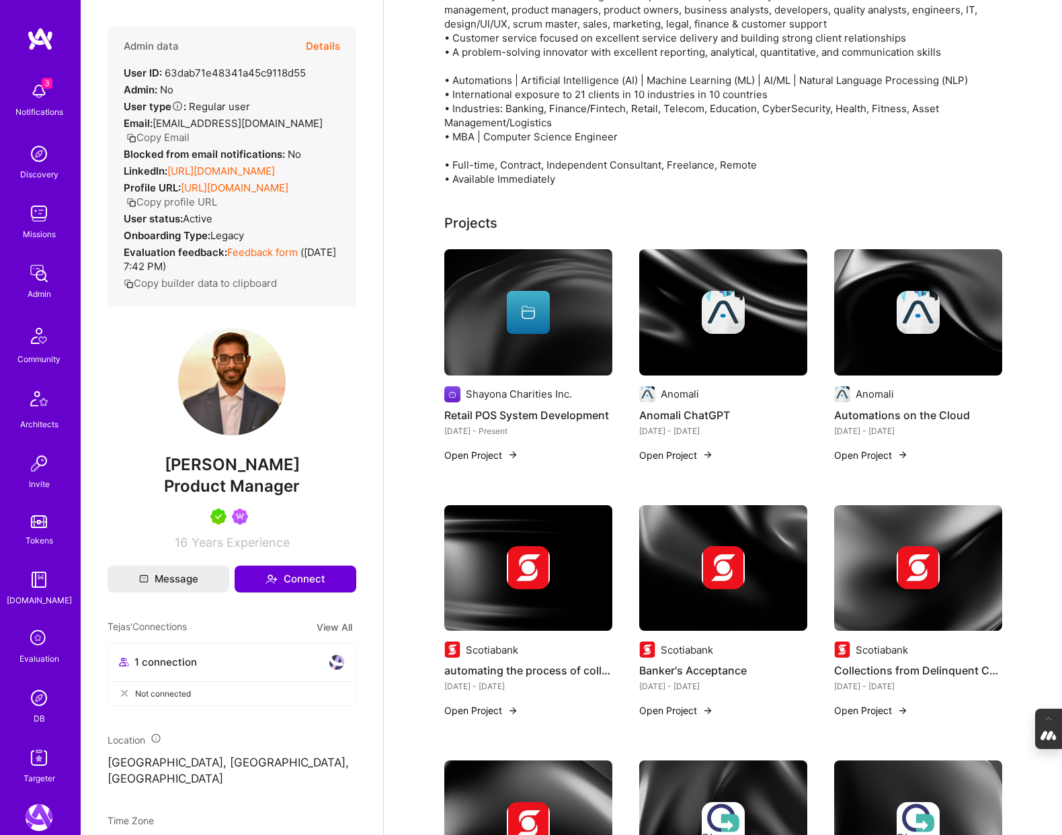
click at [532, 583] on img at bounding box center [528, 567] width 43 height 43
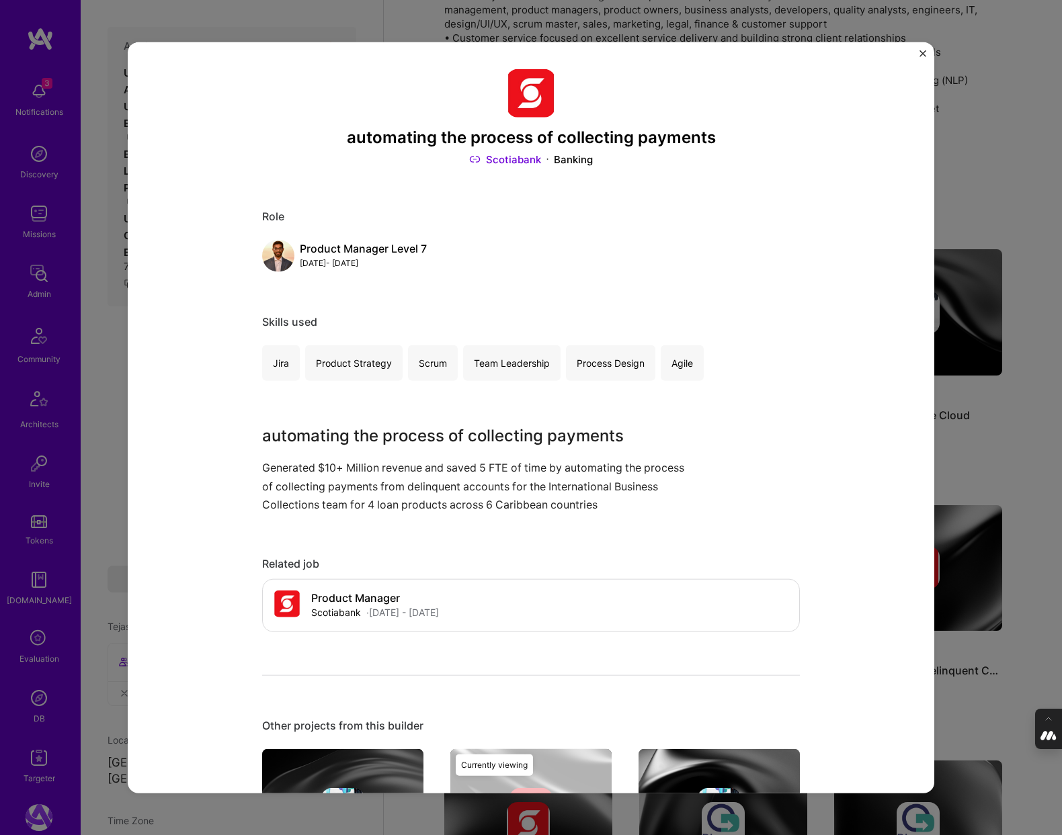
click at [923, 54] on img "Close" at bounding box center [922, 53] width 7 height 7
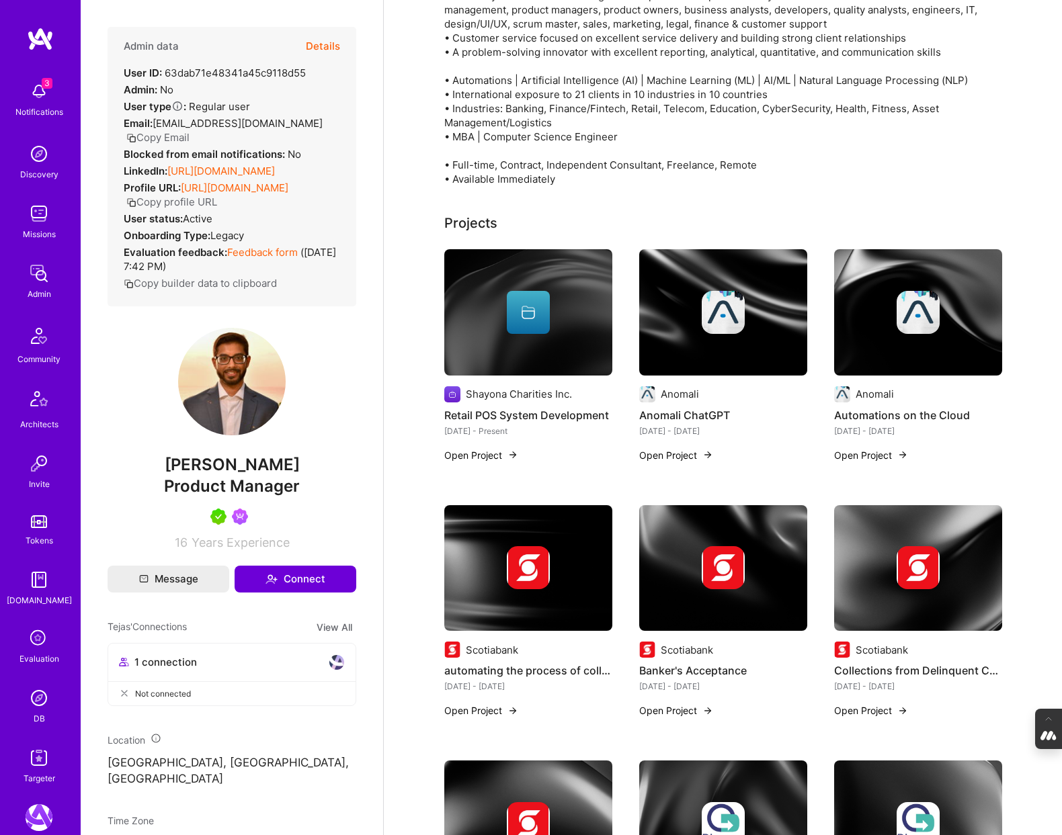
click at [930, 336] on img at bounding box center [918, 312] width 168 height 126
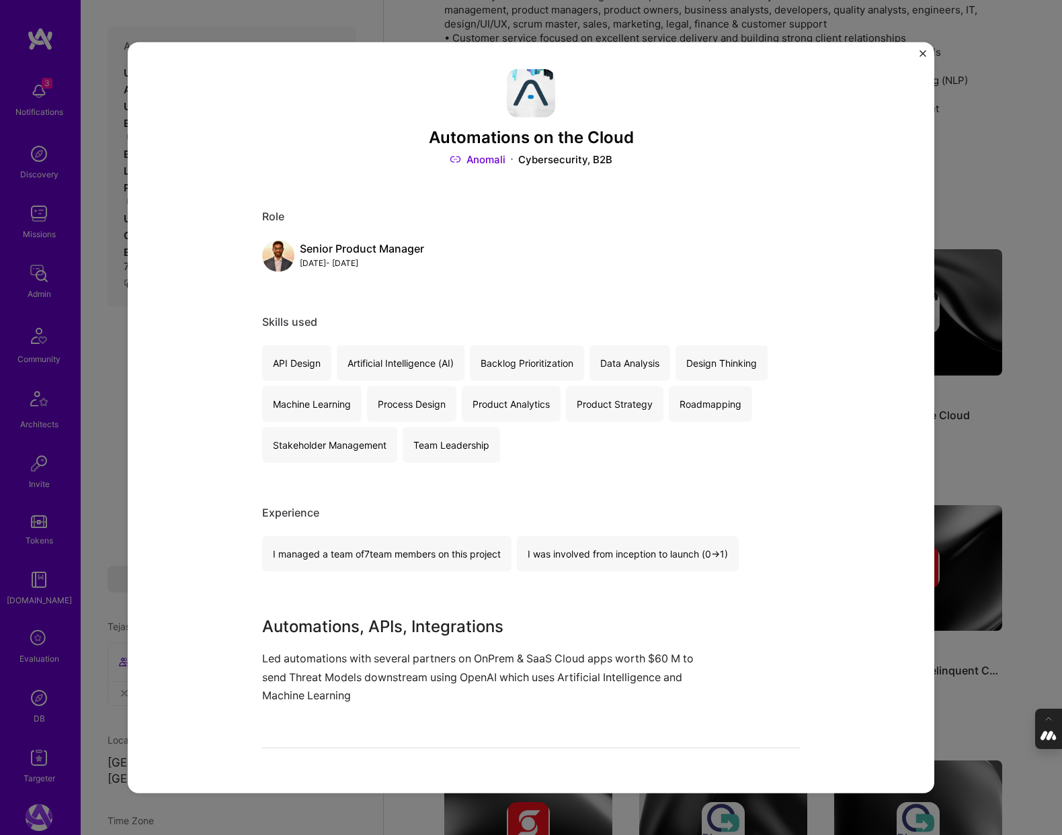
click at [925, 50] on img "Close" at bounding box center [922, 53] width 7 height 7
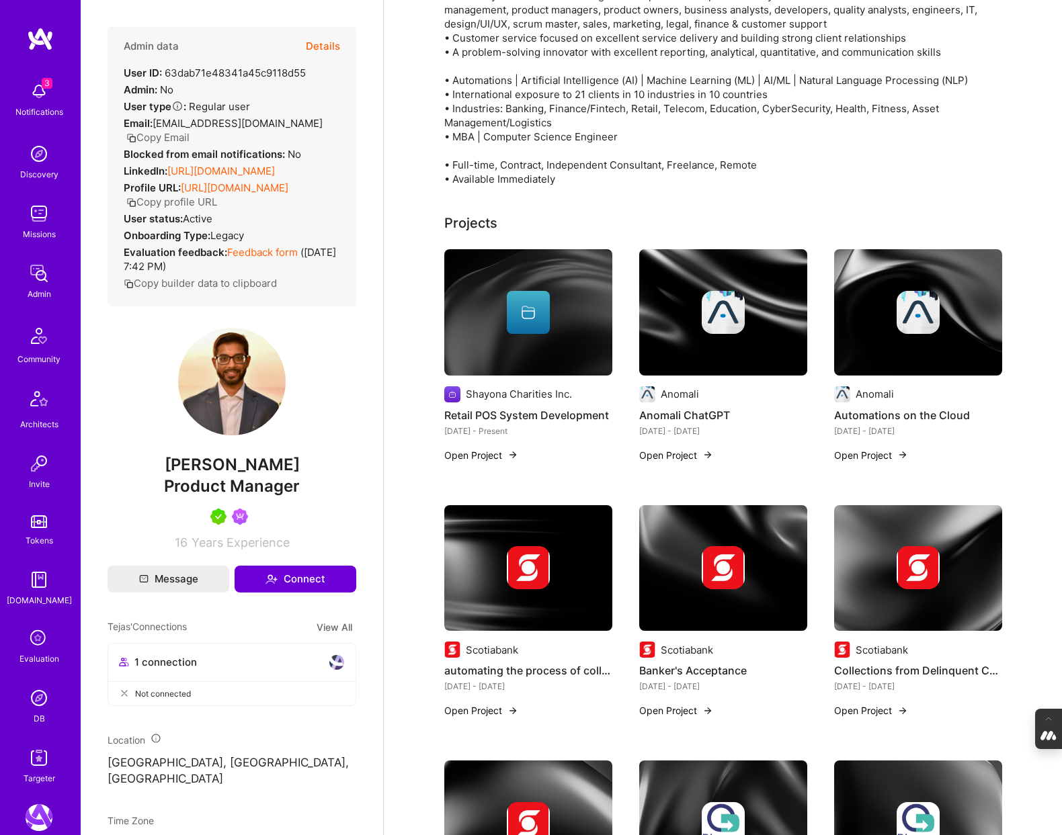
click at [761, 300] on div at bounding box center [723, 312] width 168 height 43
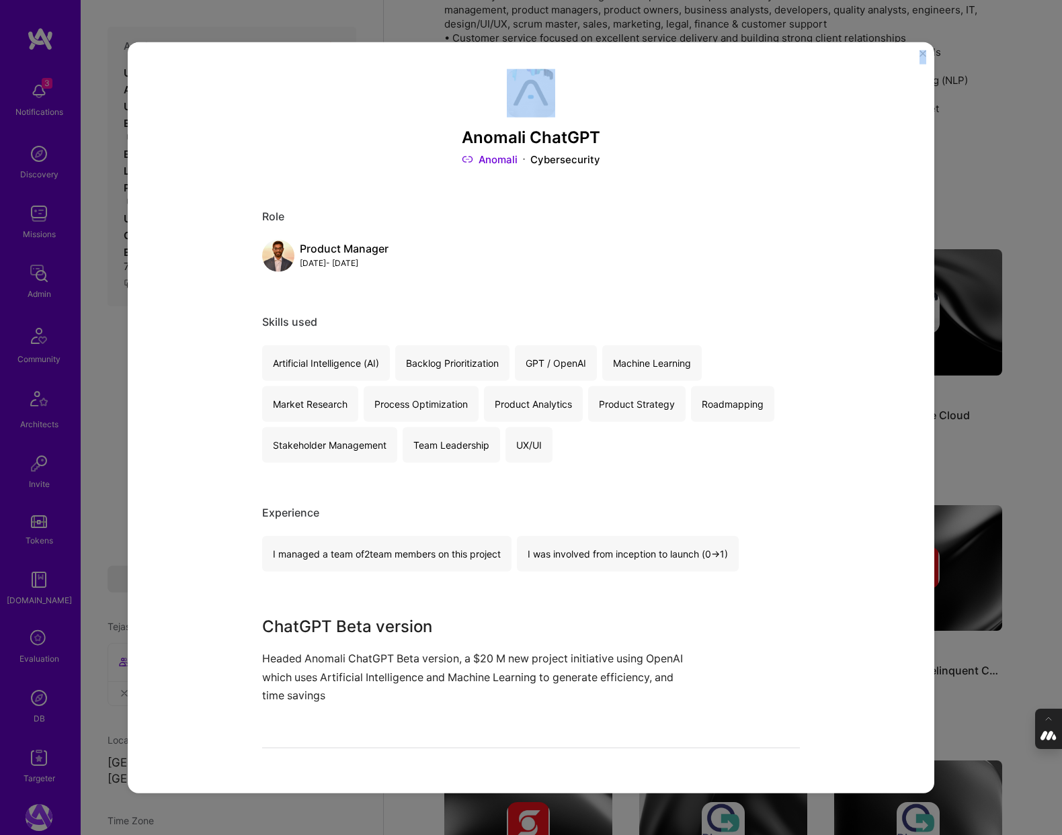
click at [925, 49] on div "Anomali ChatGPT Anomali Cybersecurity Role Product Manager Apr, 2023 - Aug, 202…" at bounding box center [531, 418] width 806 height 752
click at [923, 52] on img "Close" at bounding box center [922, 53] width 7 height 7
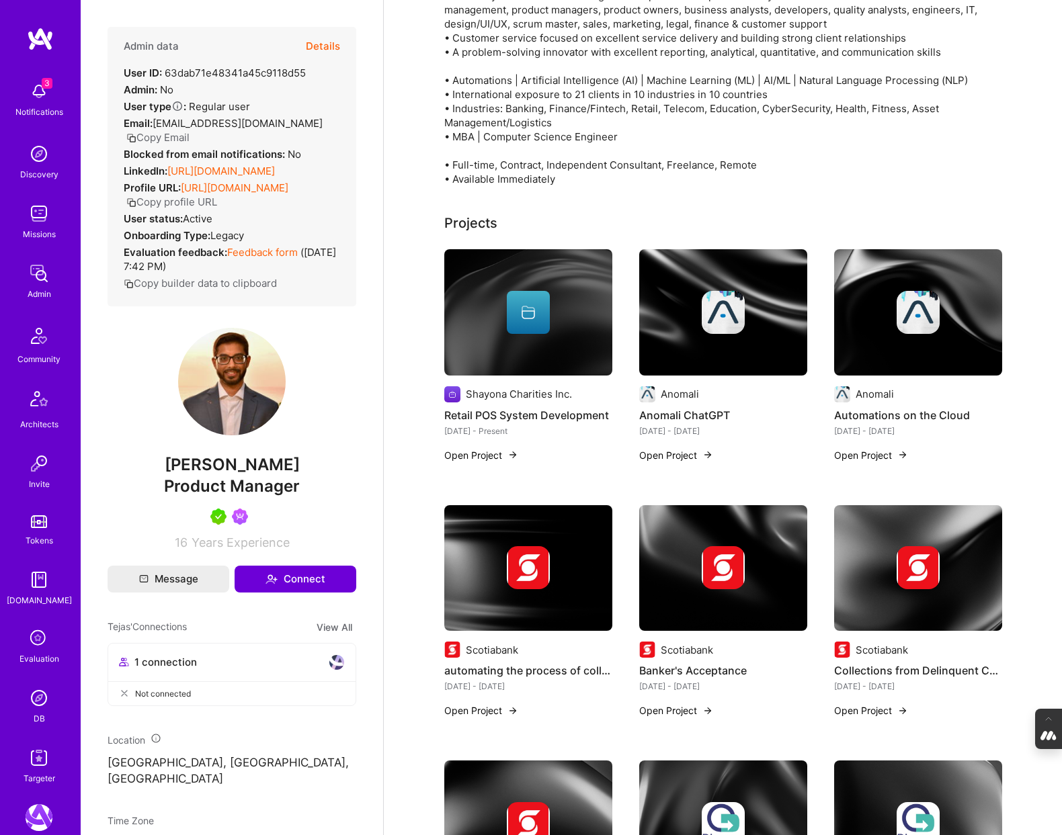
click at [35, 639] on icon at bounding box center [39, 639] width 26 height 26
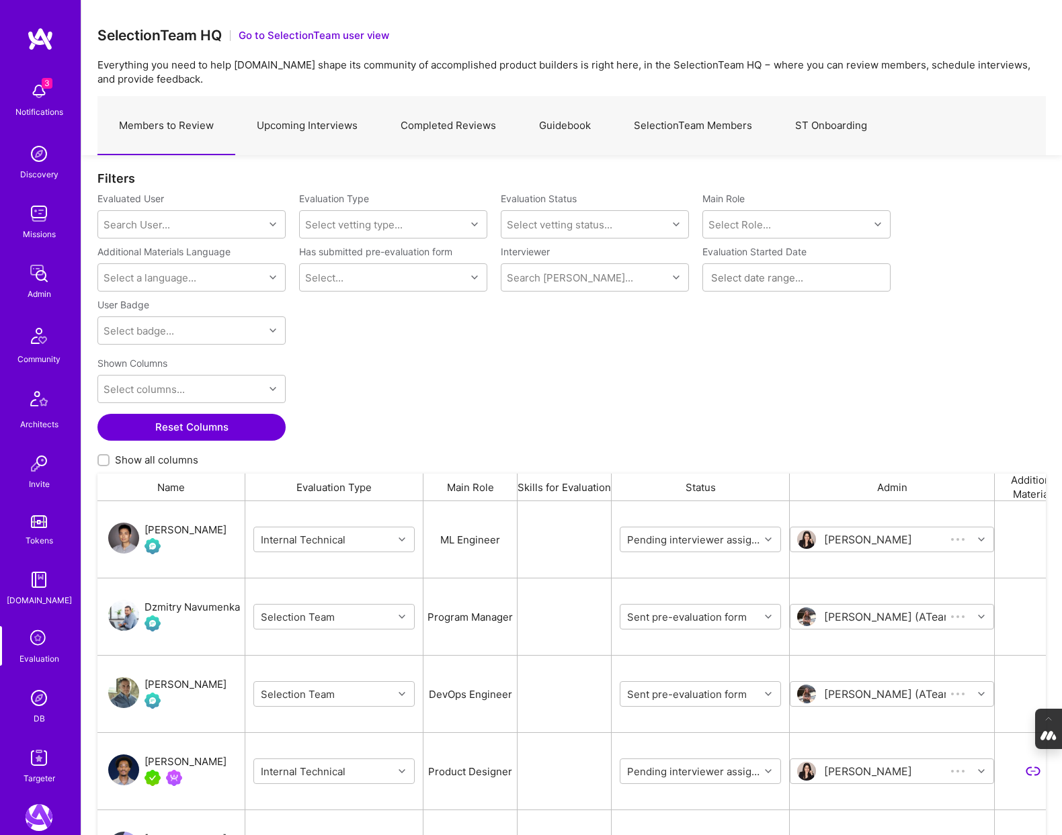
scroll to position [694, 948]
click at [438, 131] on link "Completed Reviews" at bounding box center [448, 126] width 138 height 58
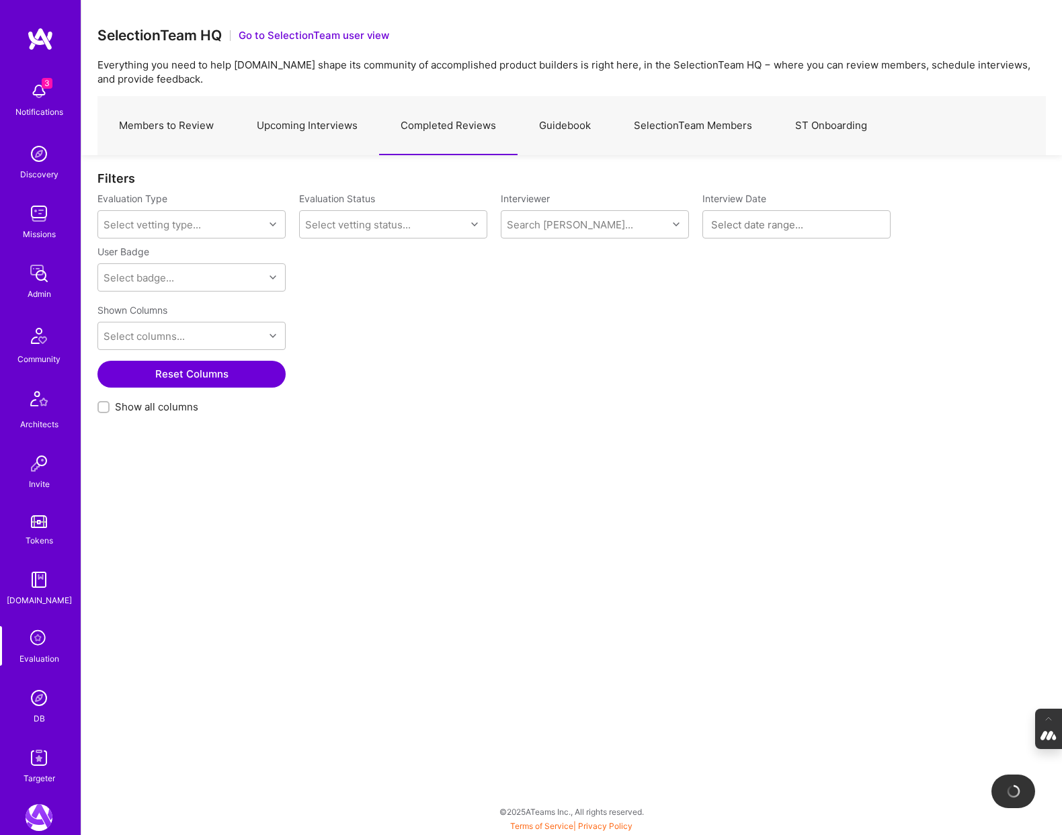
click at [101, 405] on input "Show all columns" at bounding box center [104, 407] width 9 height 9
checkbox input "true"
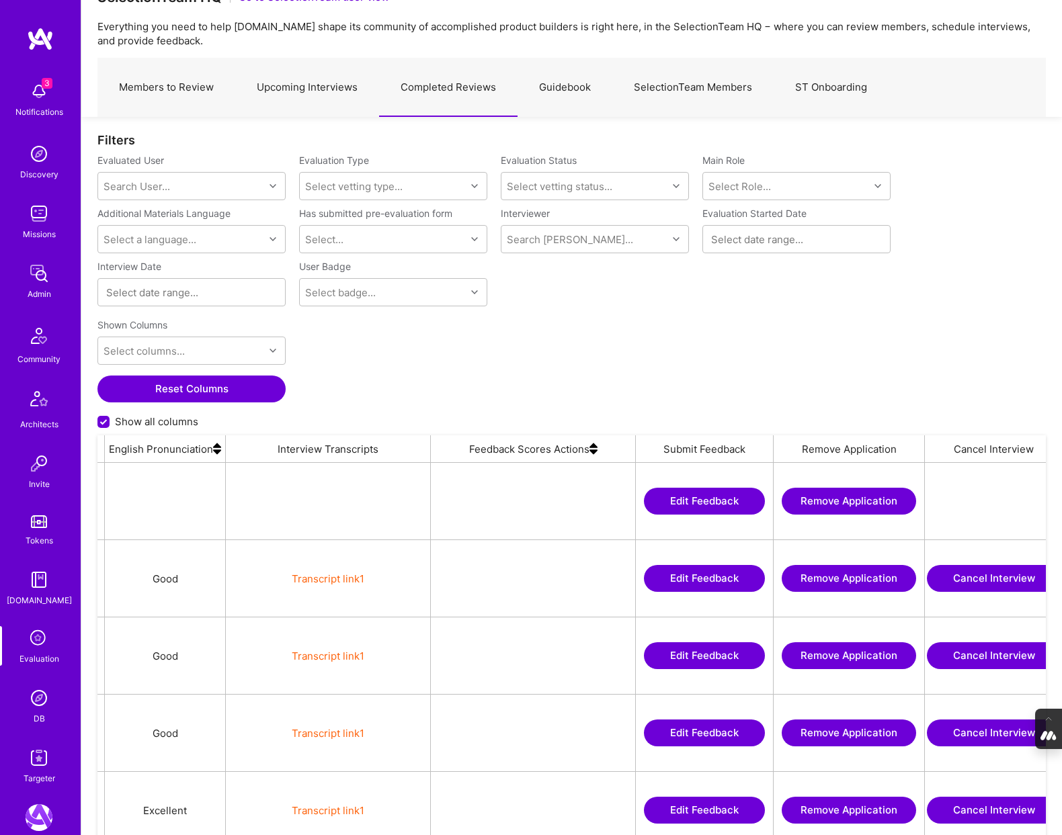
scroll to position [0, 2816]
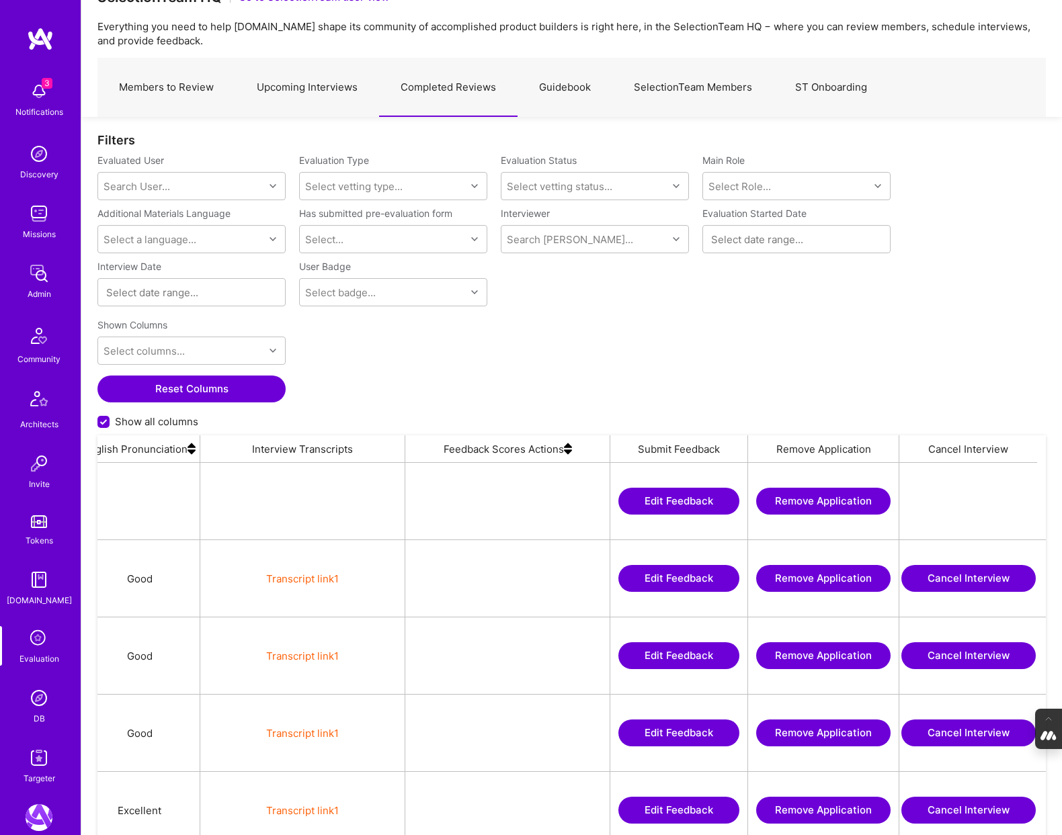
click at [569, 453] on img at bounding box center [568, 449] width 8 height 27
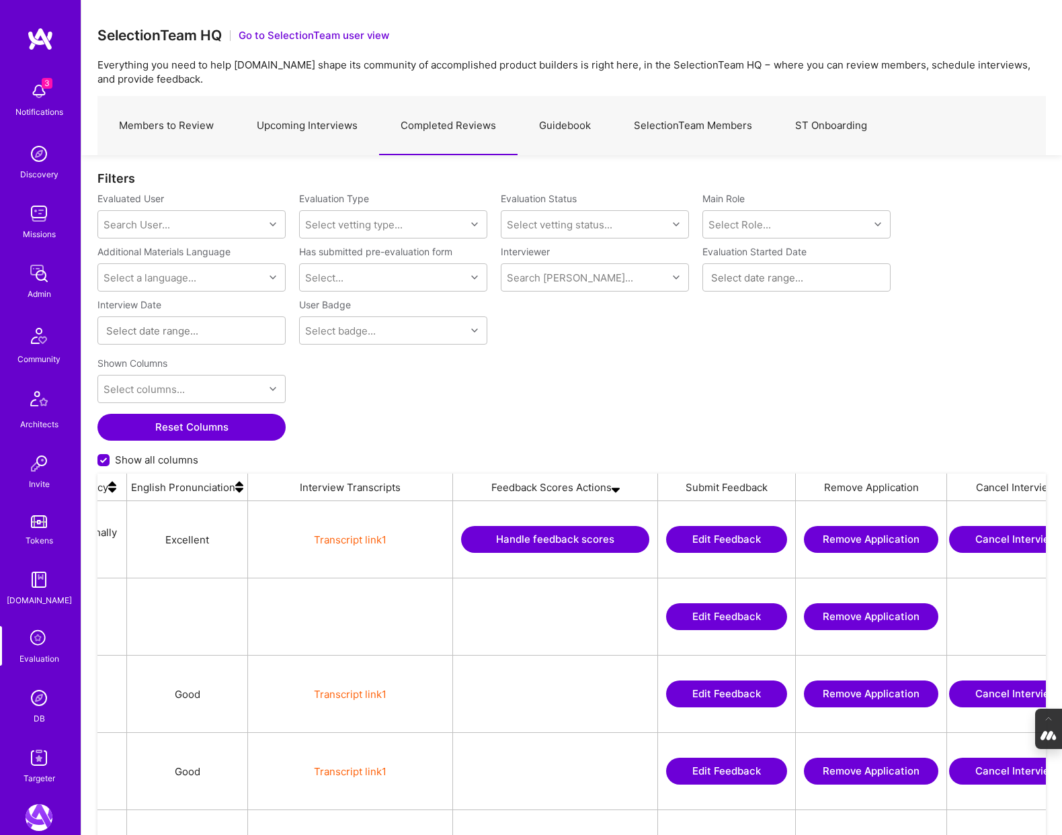
scroll to position [0, 2817]
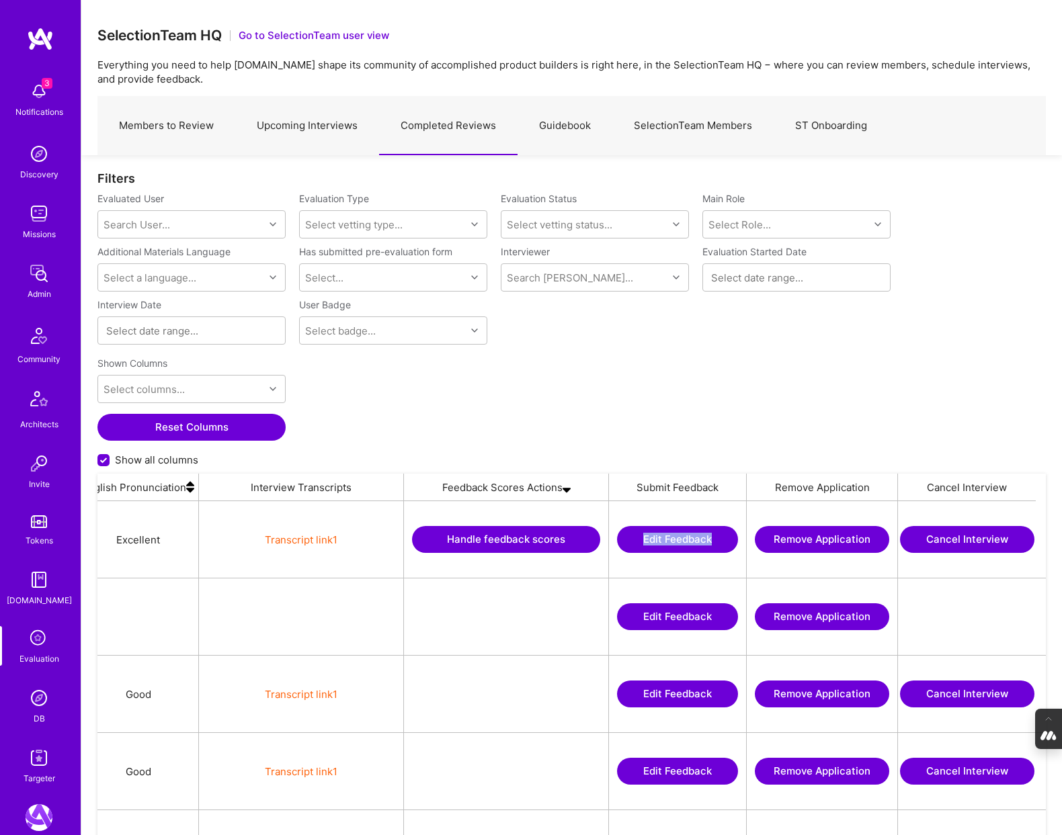
click at [501, 541] on button "Handle feedback scores" at bounding box center [506, 539] width 188 height 27
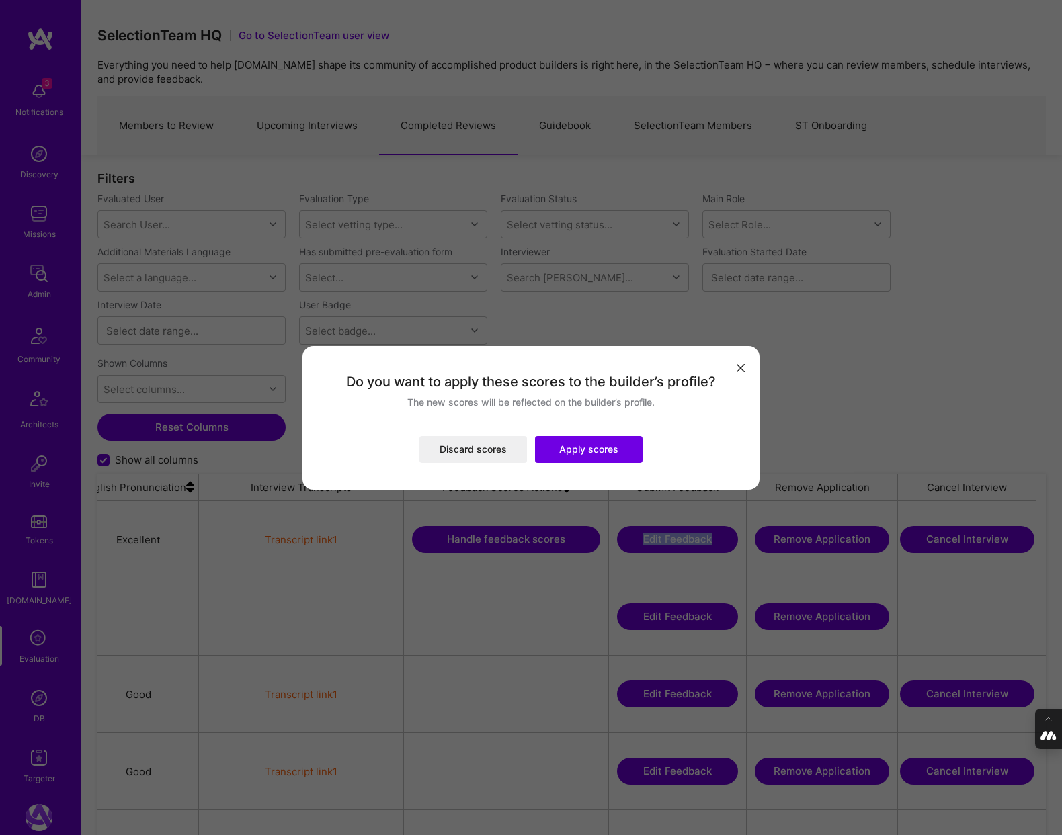
click at [589, 450] on button "Apply scores" at bounding box center [589, 449] width 108 height 27
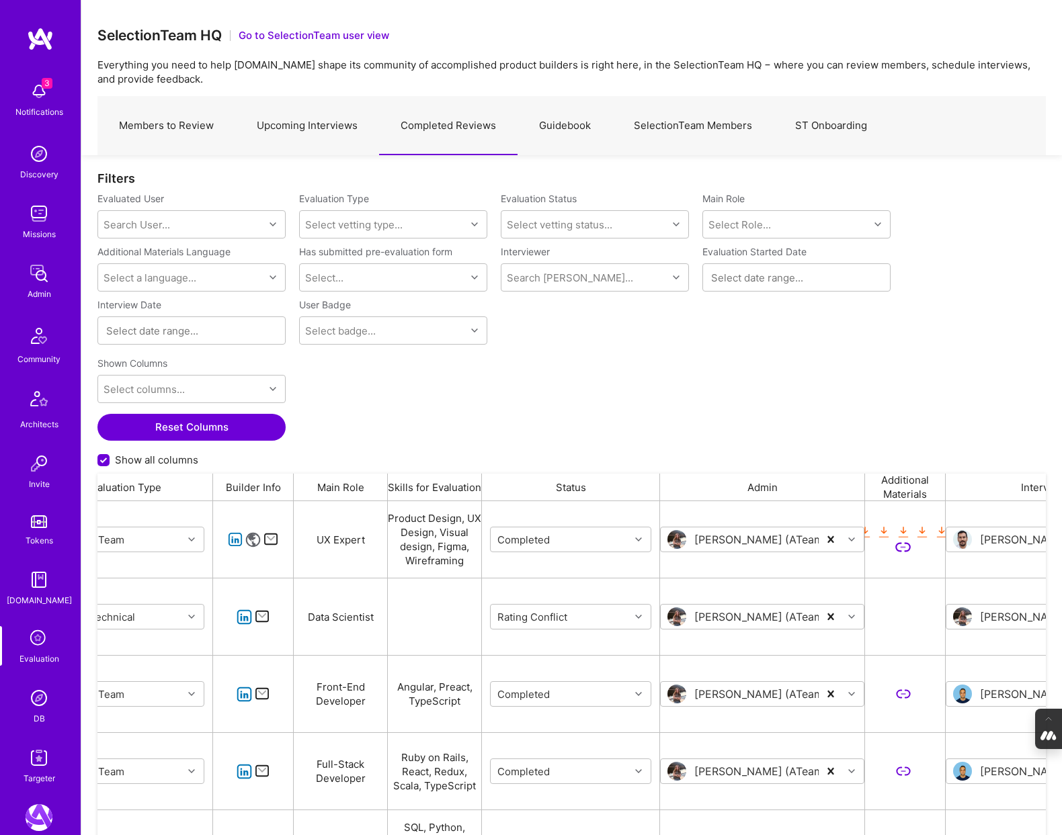
scroll to position [0, 0]
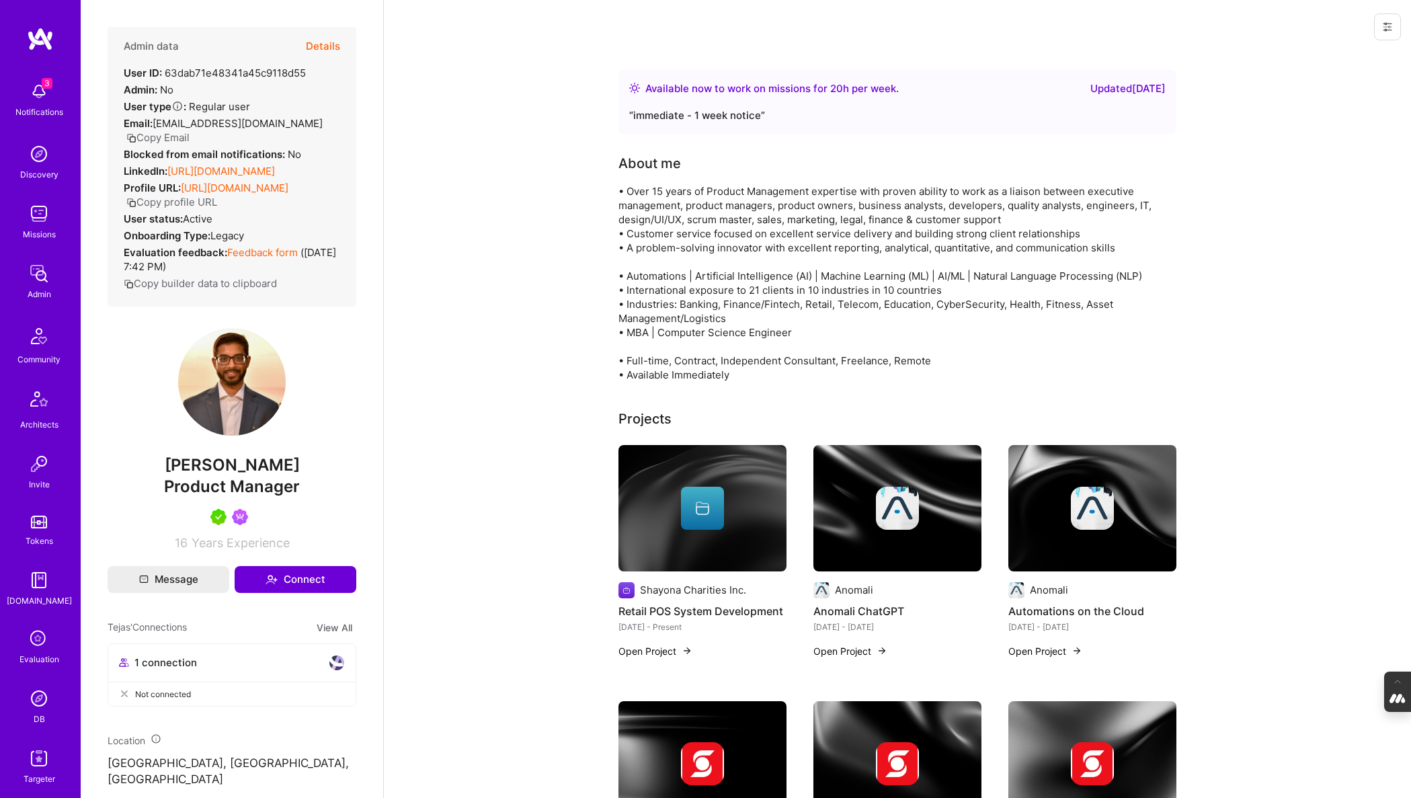
click at [321, 42] on button "Details" at bounding box center [323, 46] width 34 height 39
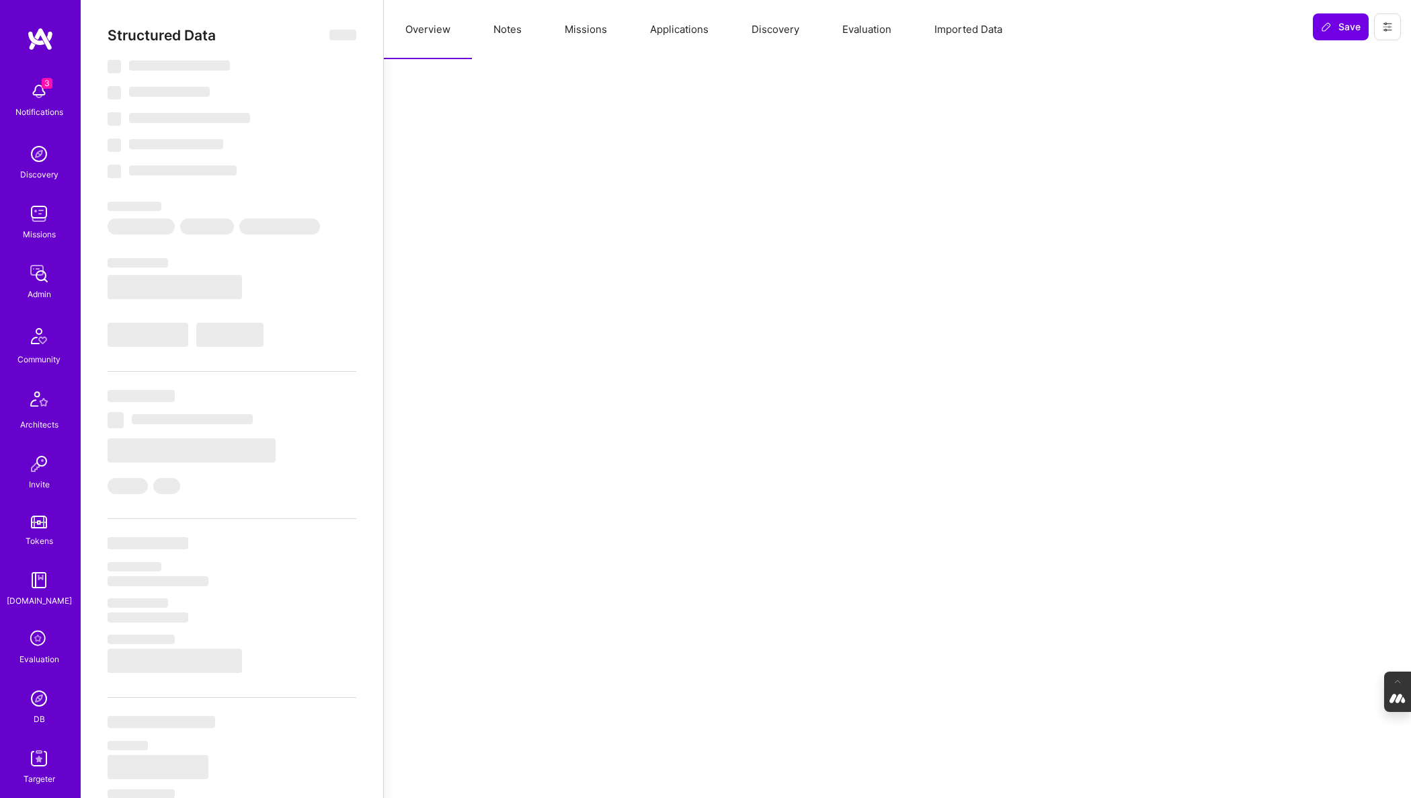
click at [686, 32] on button "Applications" at bounding box center [678, 29] width 101 height 59
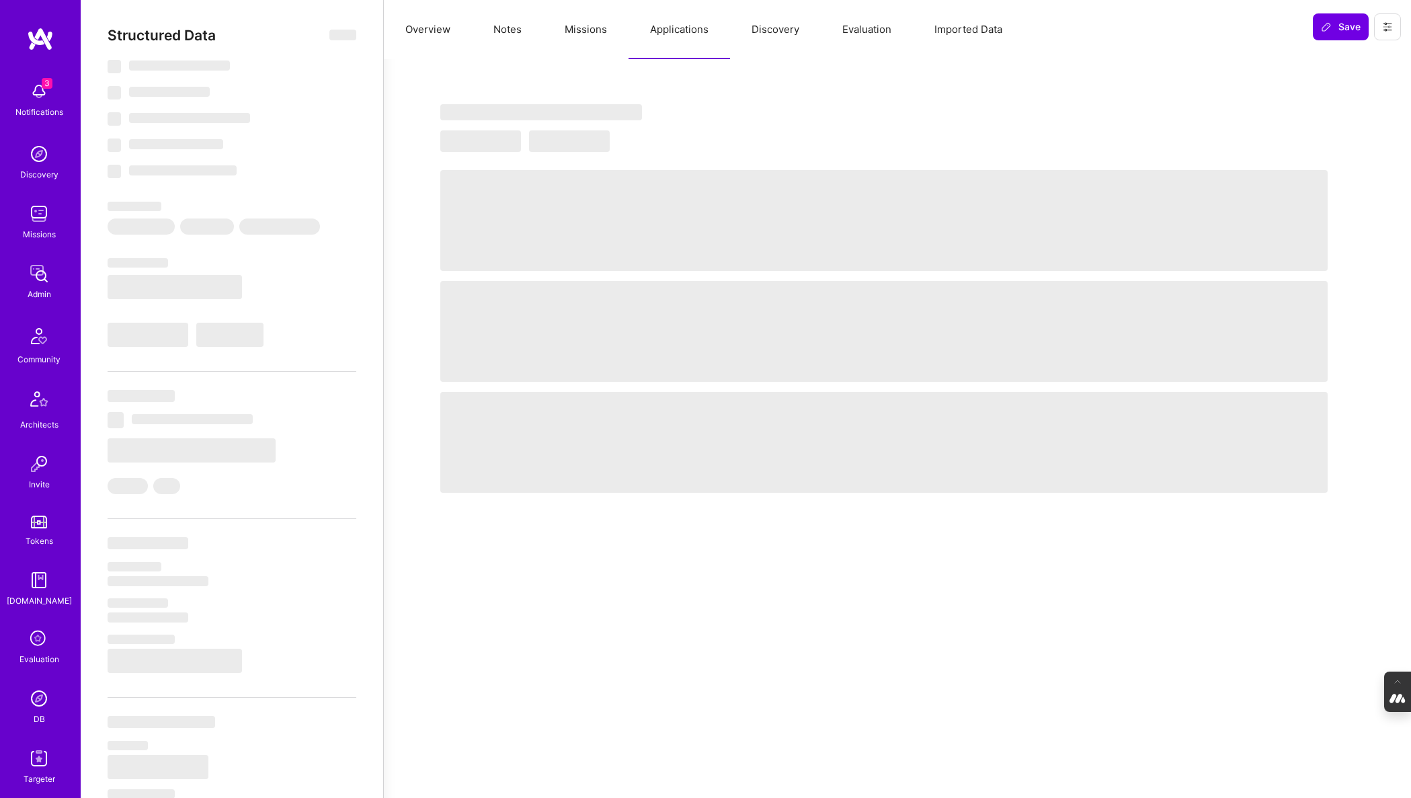
select select "Right Now"
select select "5"
select select "4"
select select "7"
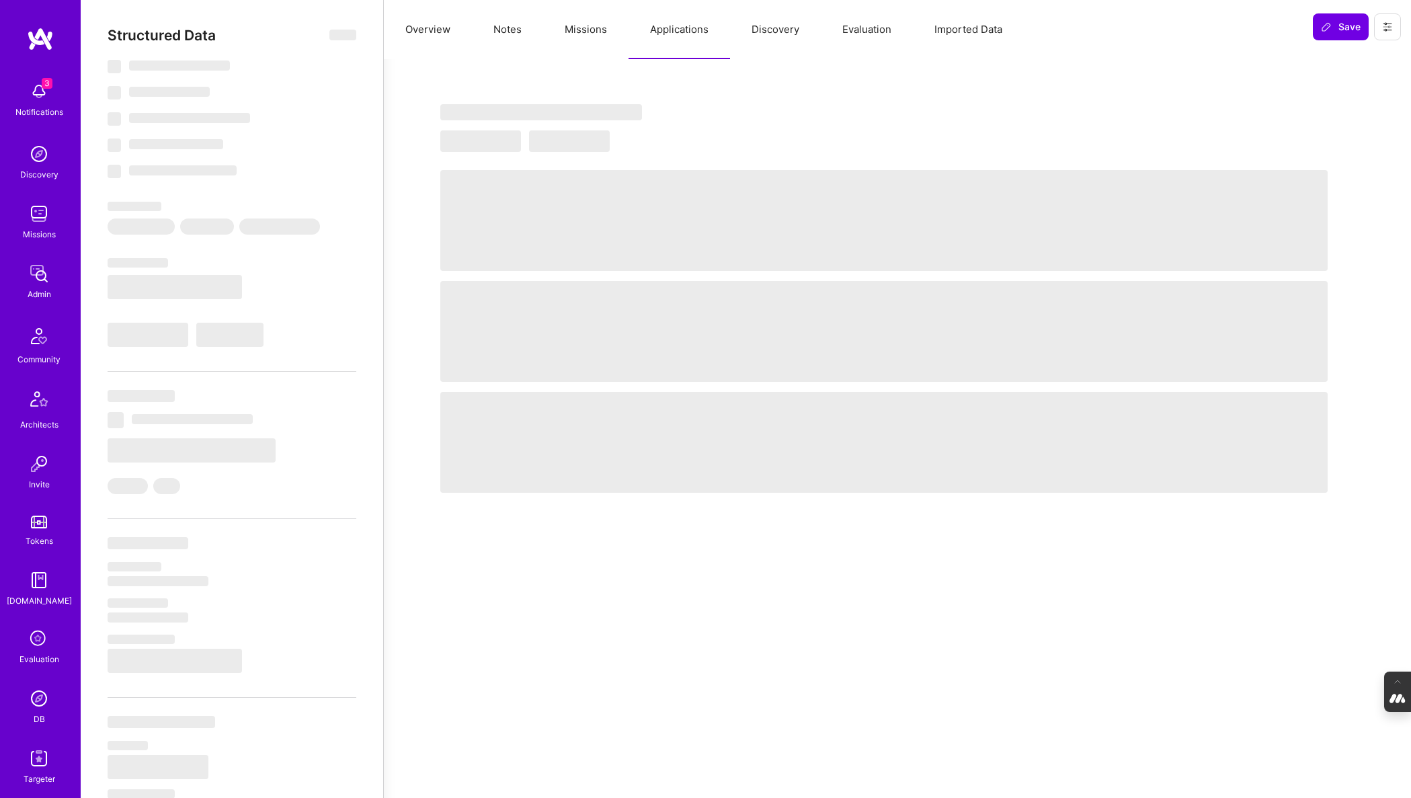
select select "US"
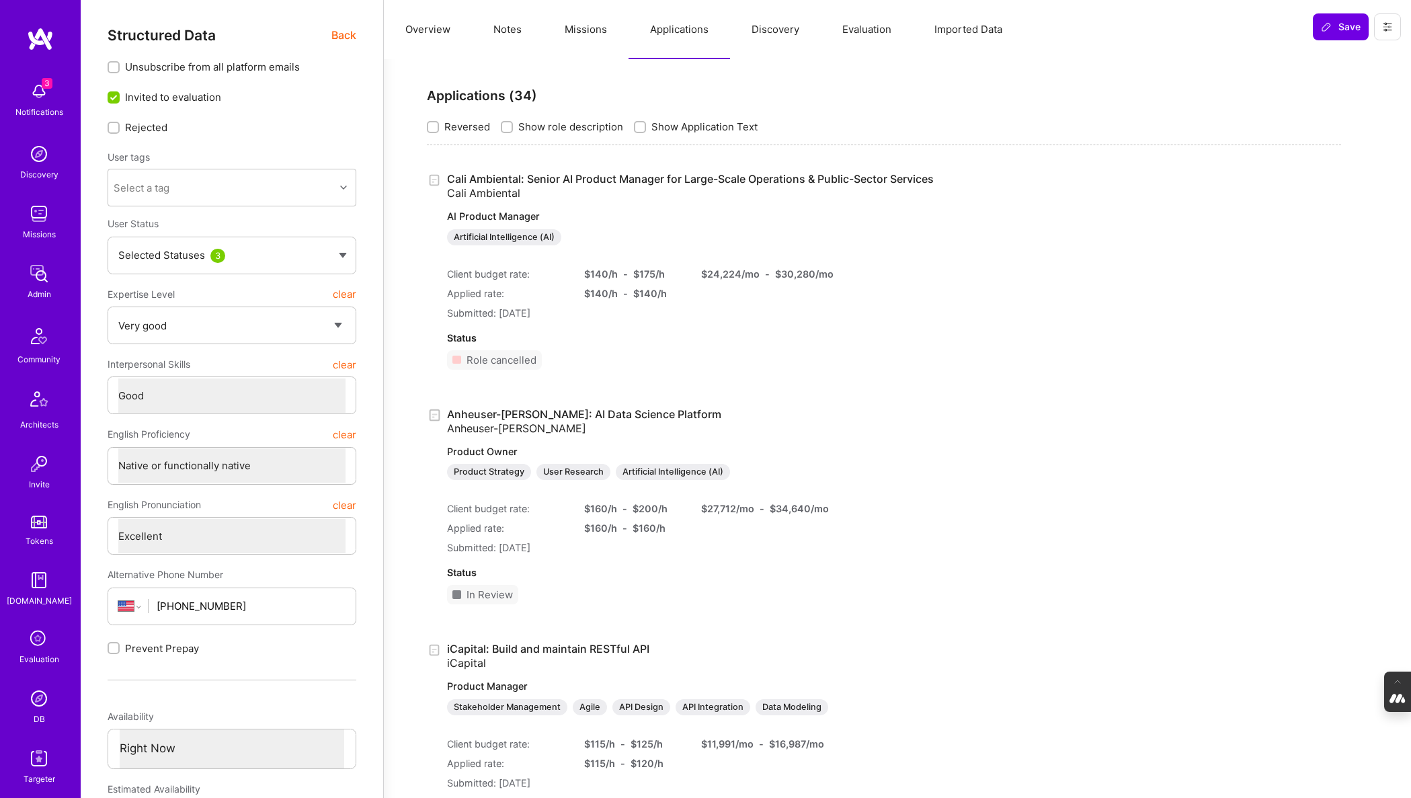
click at [36, 695] on img at bounding box center [39, 698] width 27 height 27
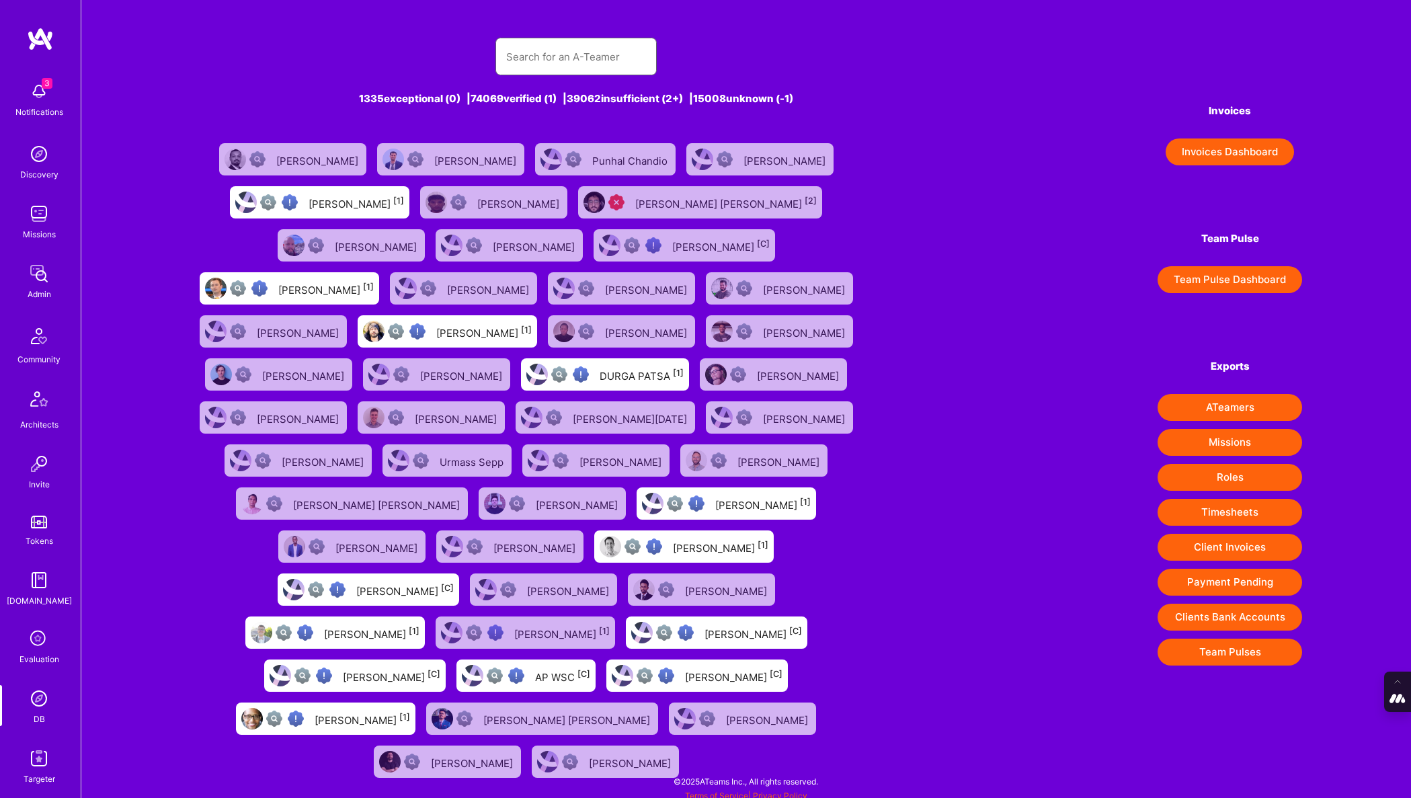
click at [536, 66] on input "text" at bounding box center [576, 57] width 140 height 34
paste input "[EMAIL_ADDRESS][DOMAIN_NAME]"
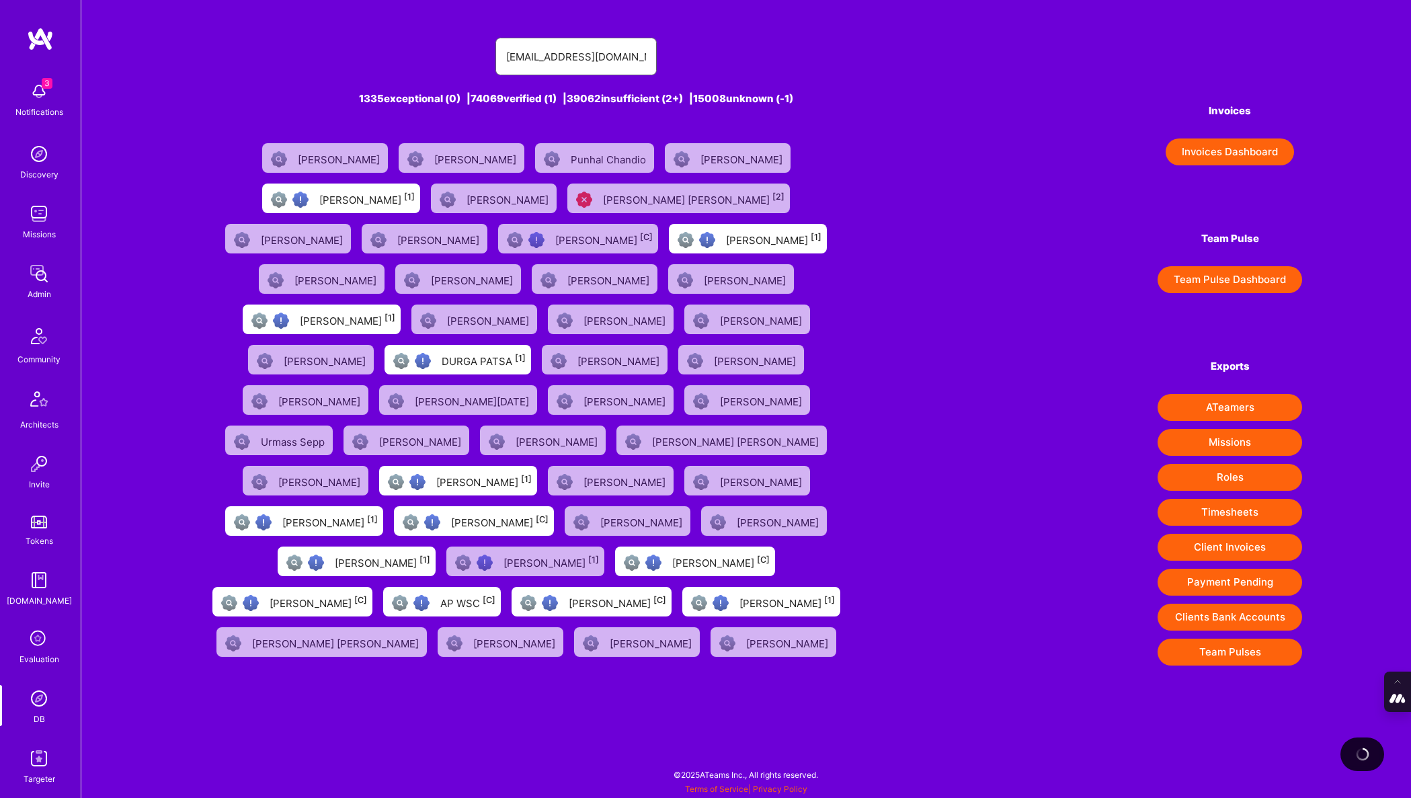
type input "[EMAIL_ADDRESS][DOMAIN_NAME]"
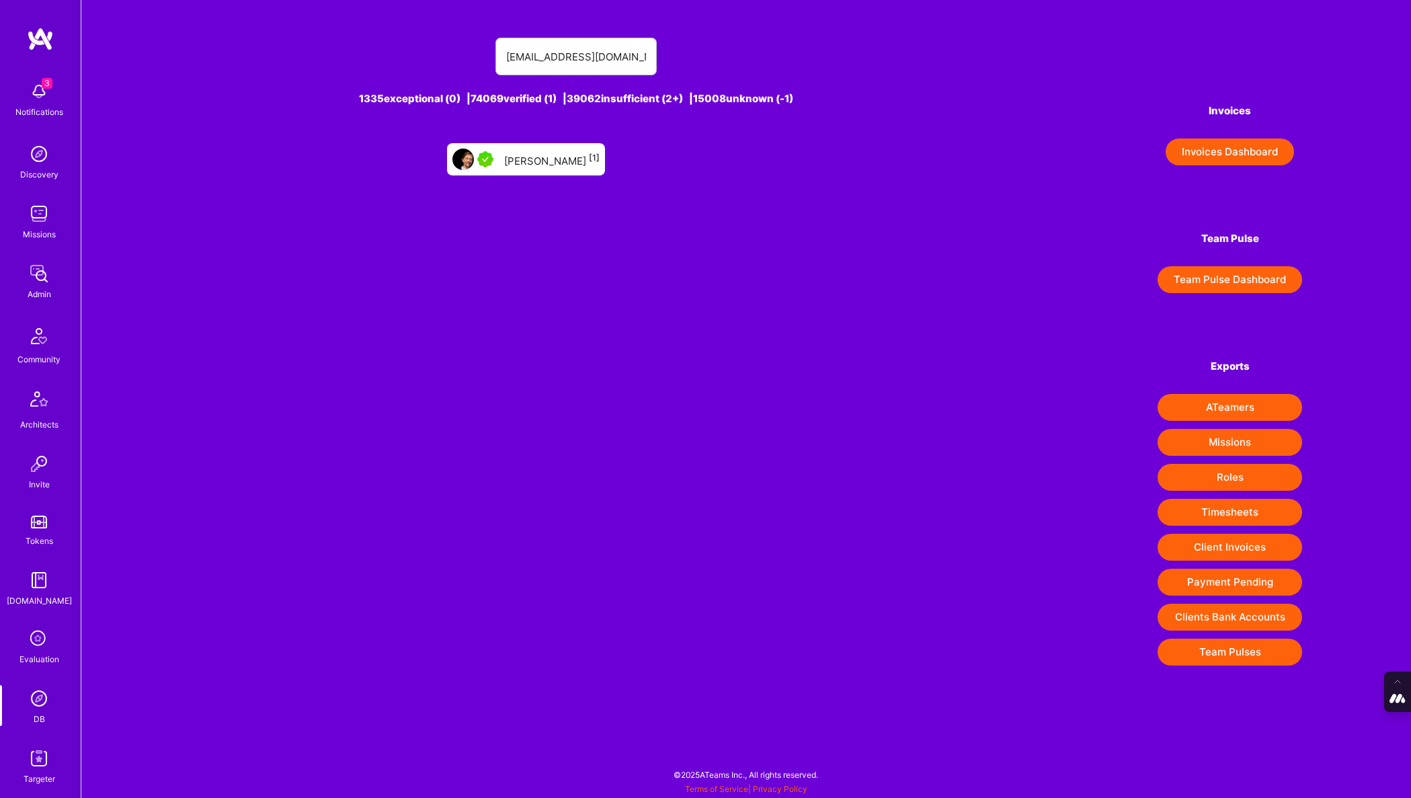
click at [554, 157] on div "[PERSON_NAME] [1]" at bounding box center [551, 159] width 95 height 17
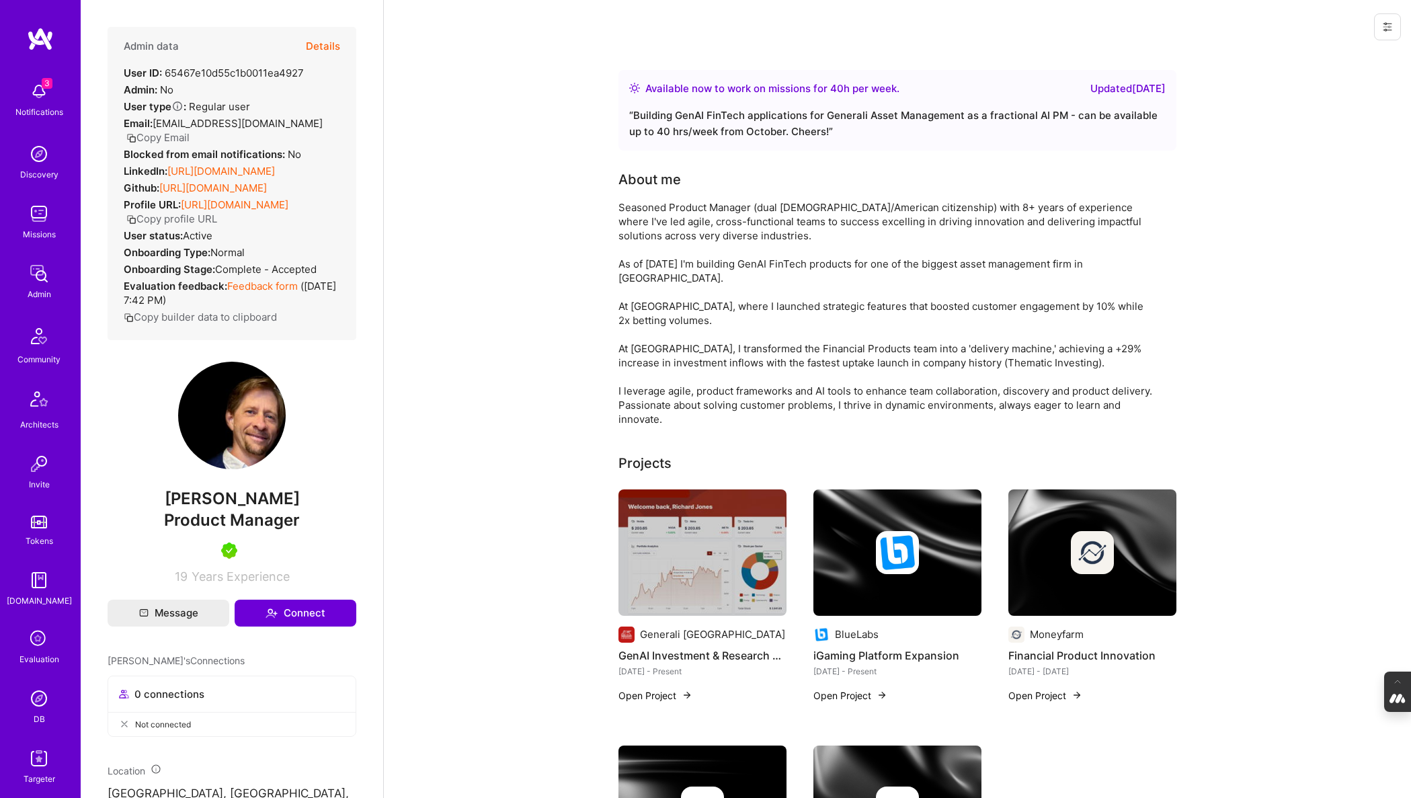
click at [323, 42] on button "Details" at bounding box center [323, 46] width 34 height 39
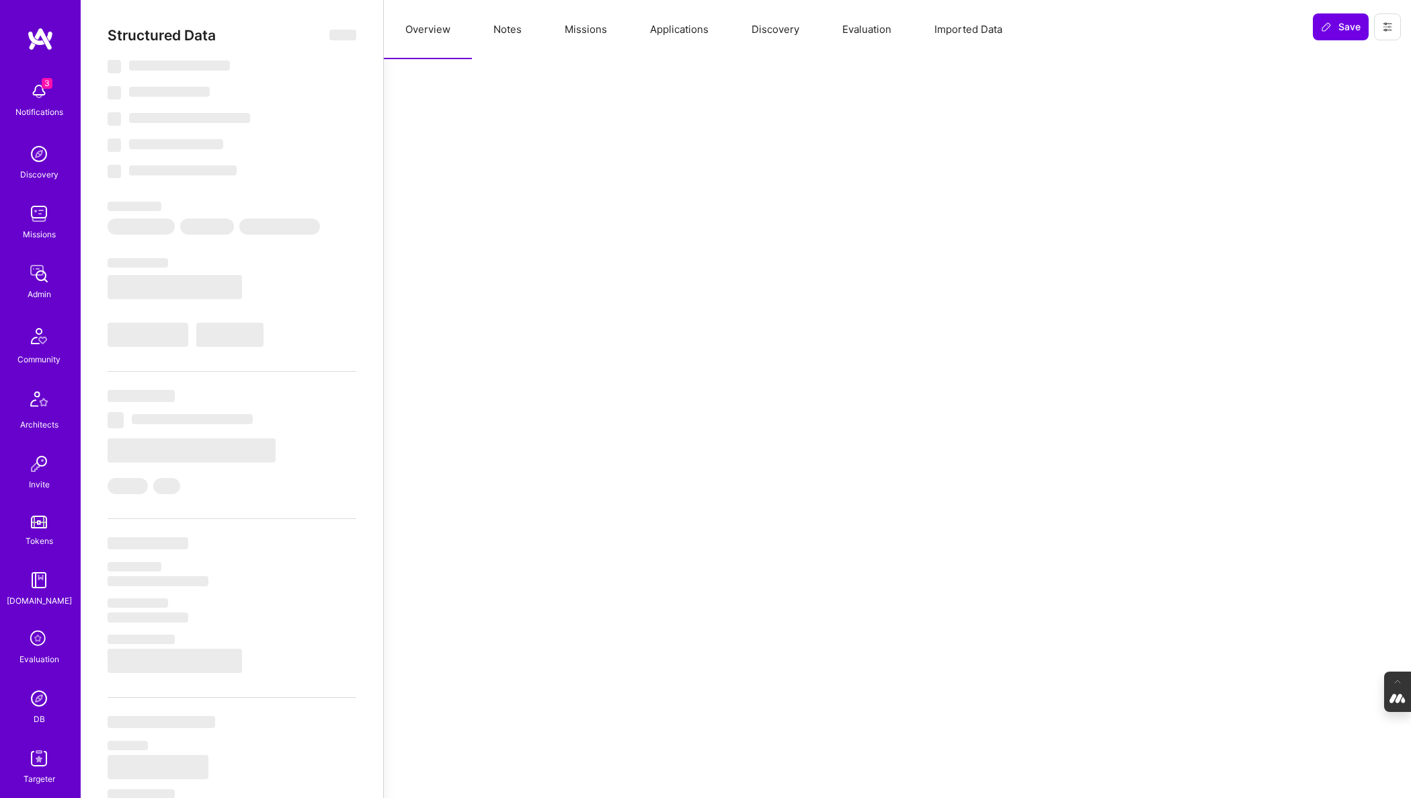
click at [668, 29] on button "Applications" at bounding box center [678, 29] width 101 height 59
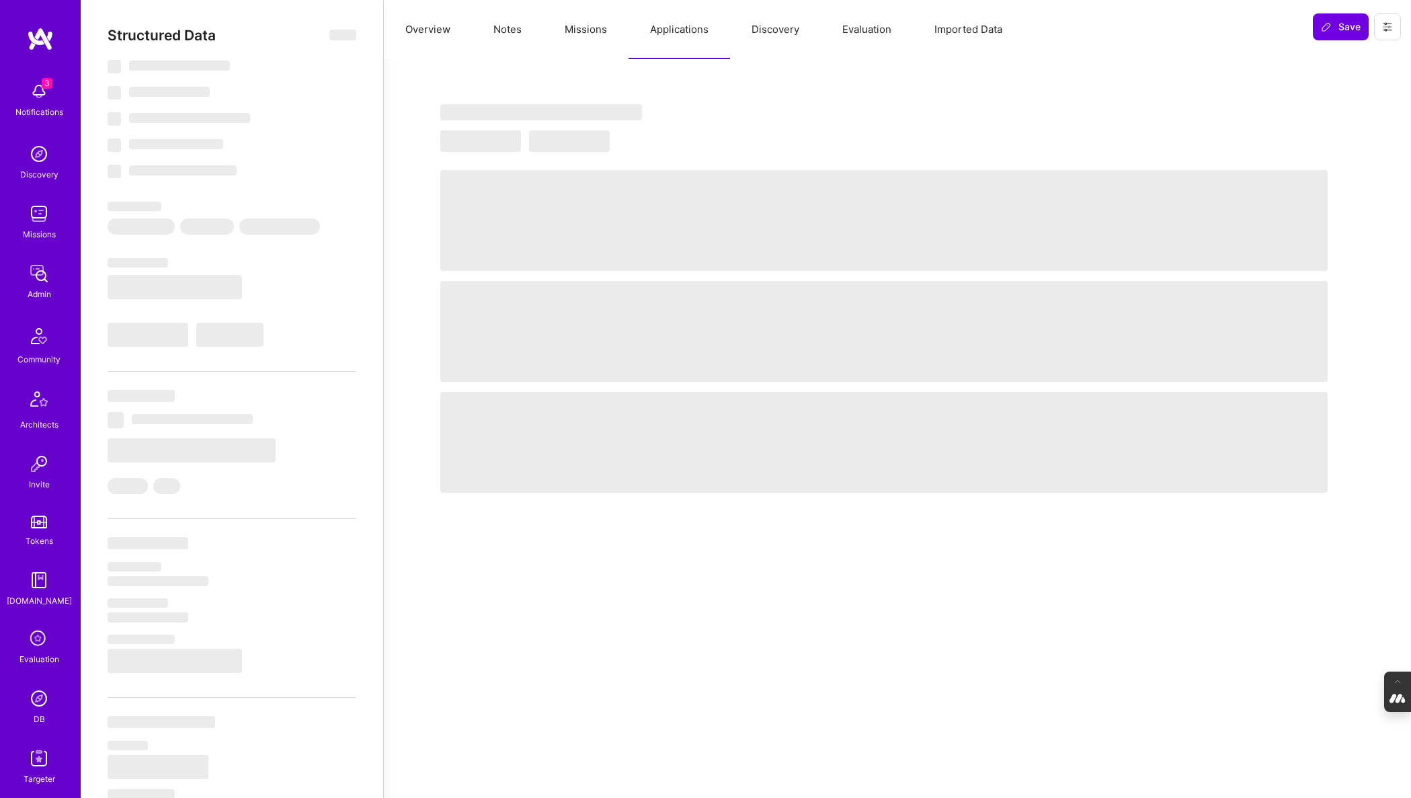
type textarea "x"
select select "Right Now"
select select "5"
select select "7"
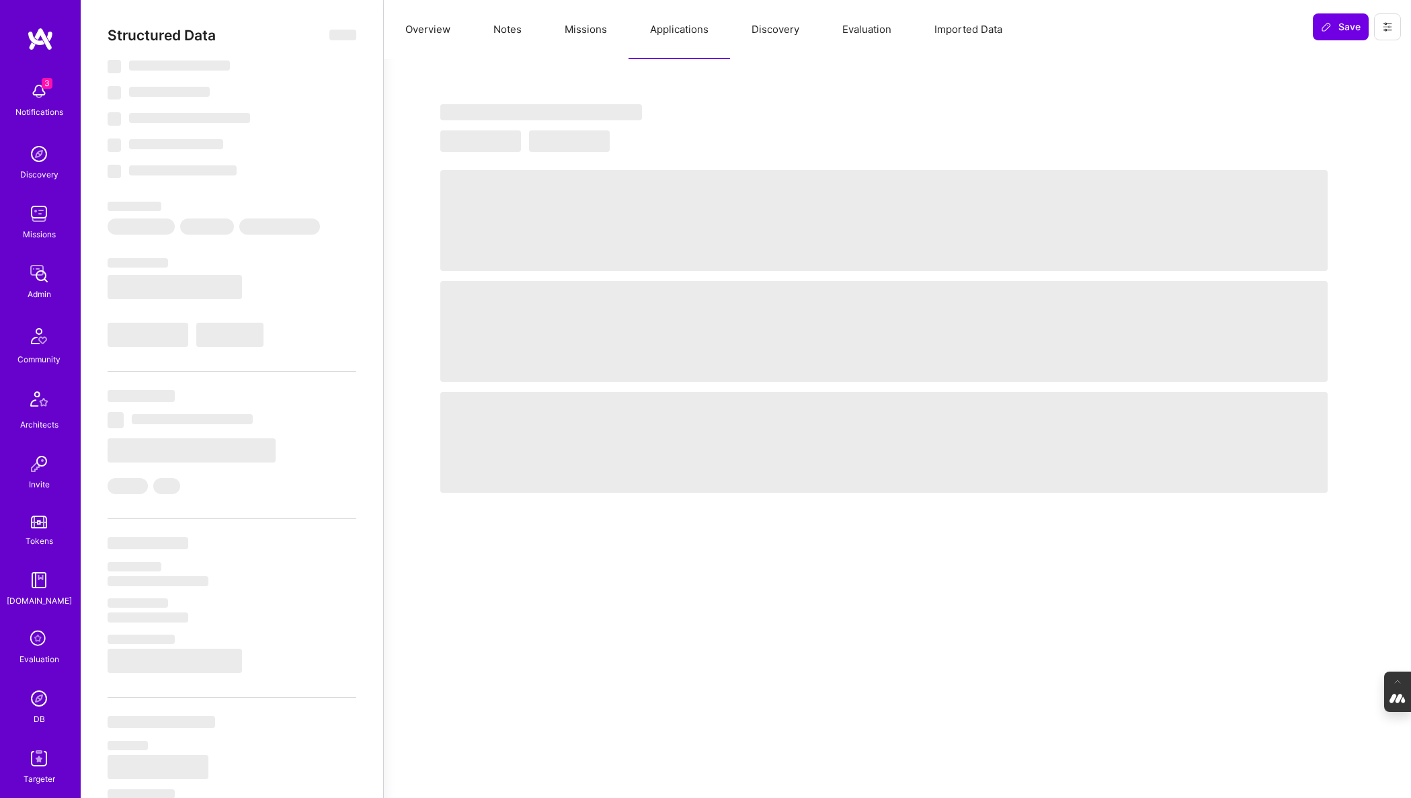
select select "7"
select select "IT"
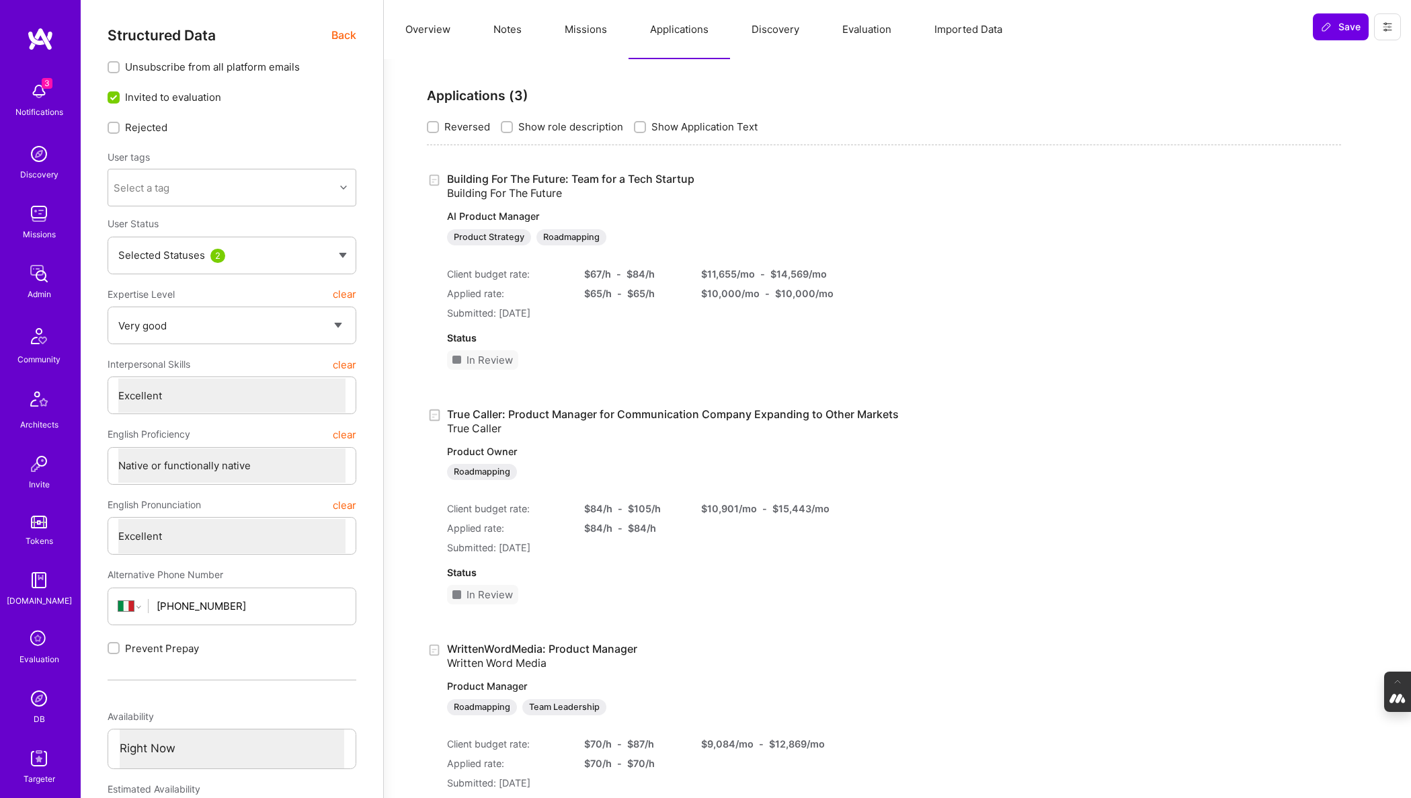
click at [780, 36] on button "Discovery" at bounding box center [775, 29] width 91 height 59
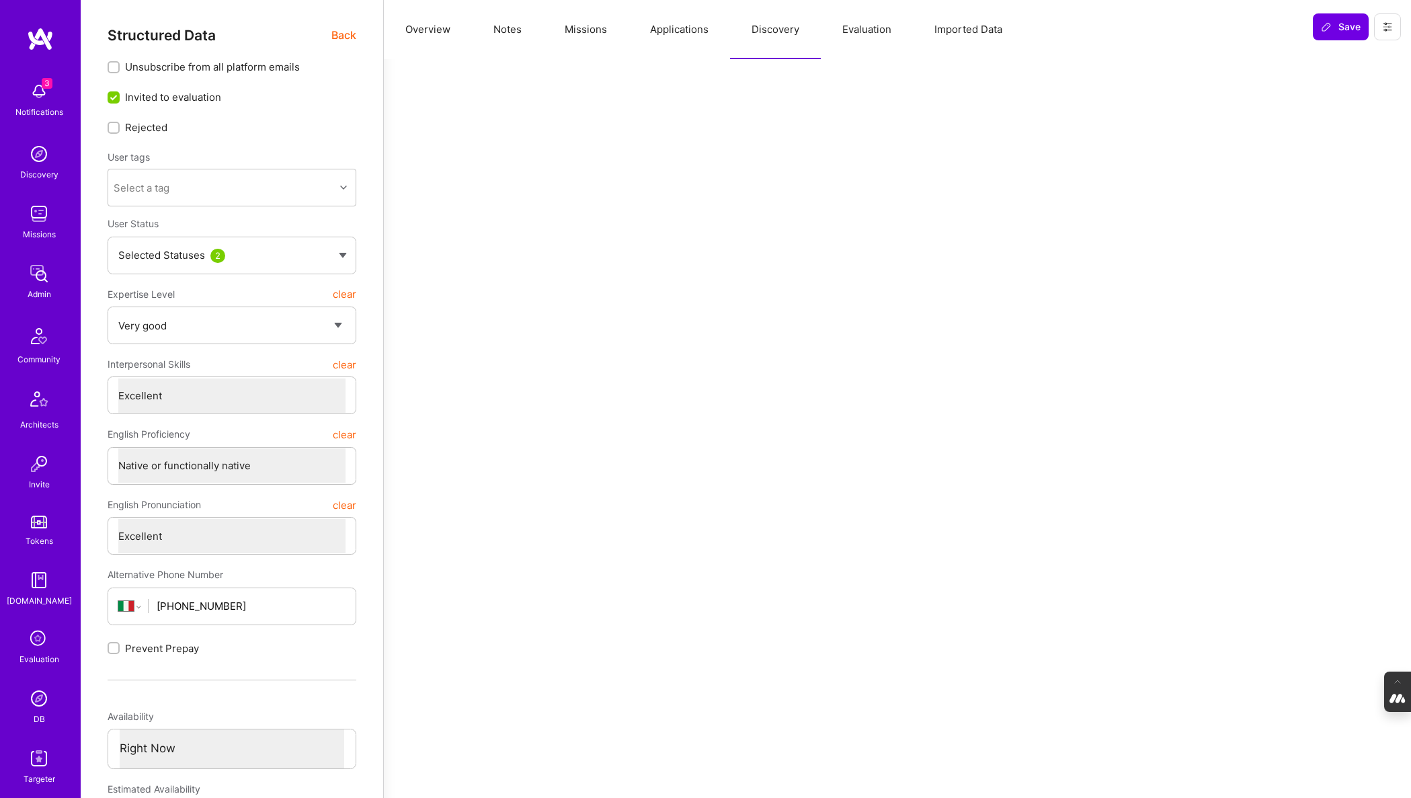
click at [876, 24] on button "Evaluation" at bounding box center [867, 29] width 92 height 59
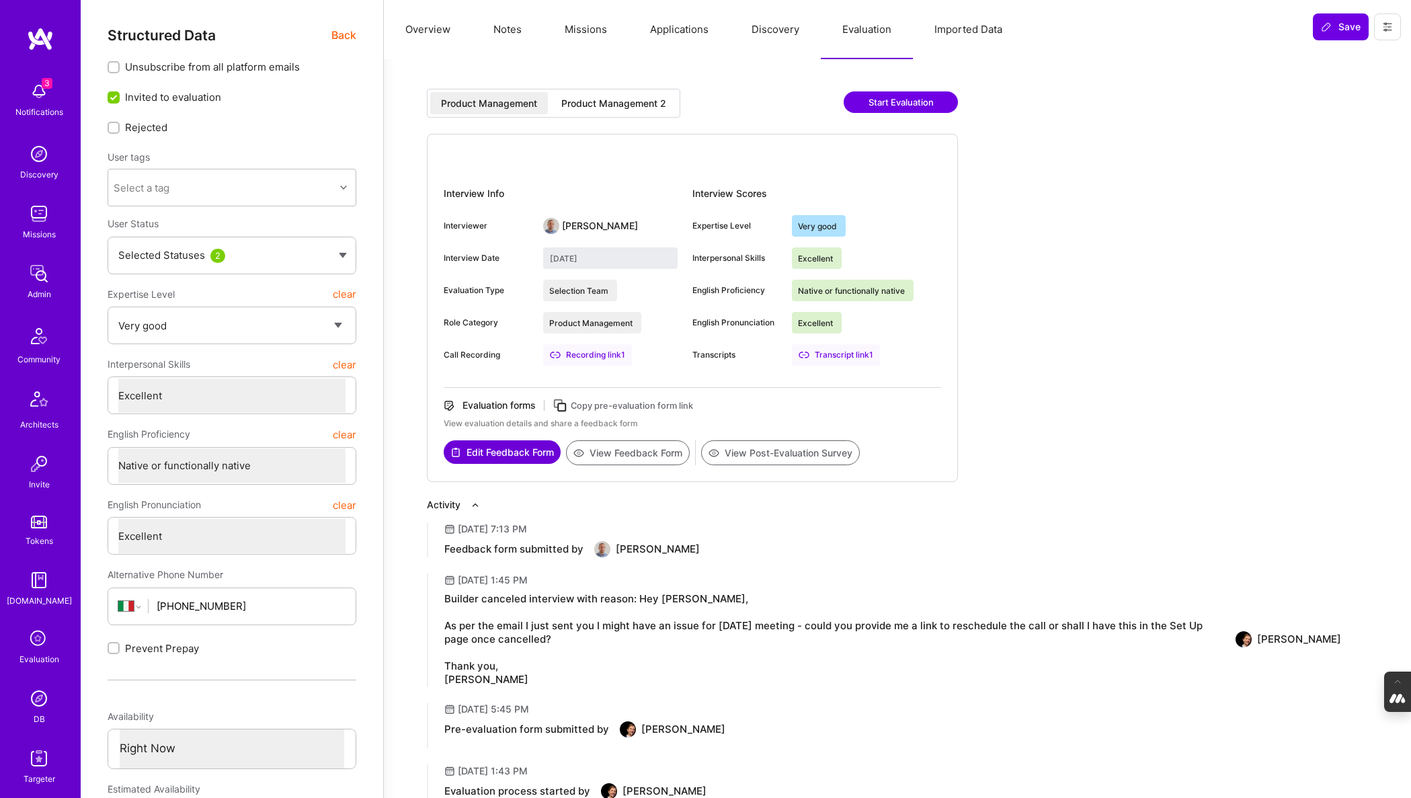
click at [616, 97] on div "Product Management 2" at bounding box center [613, 103] width 105 height 13
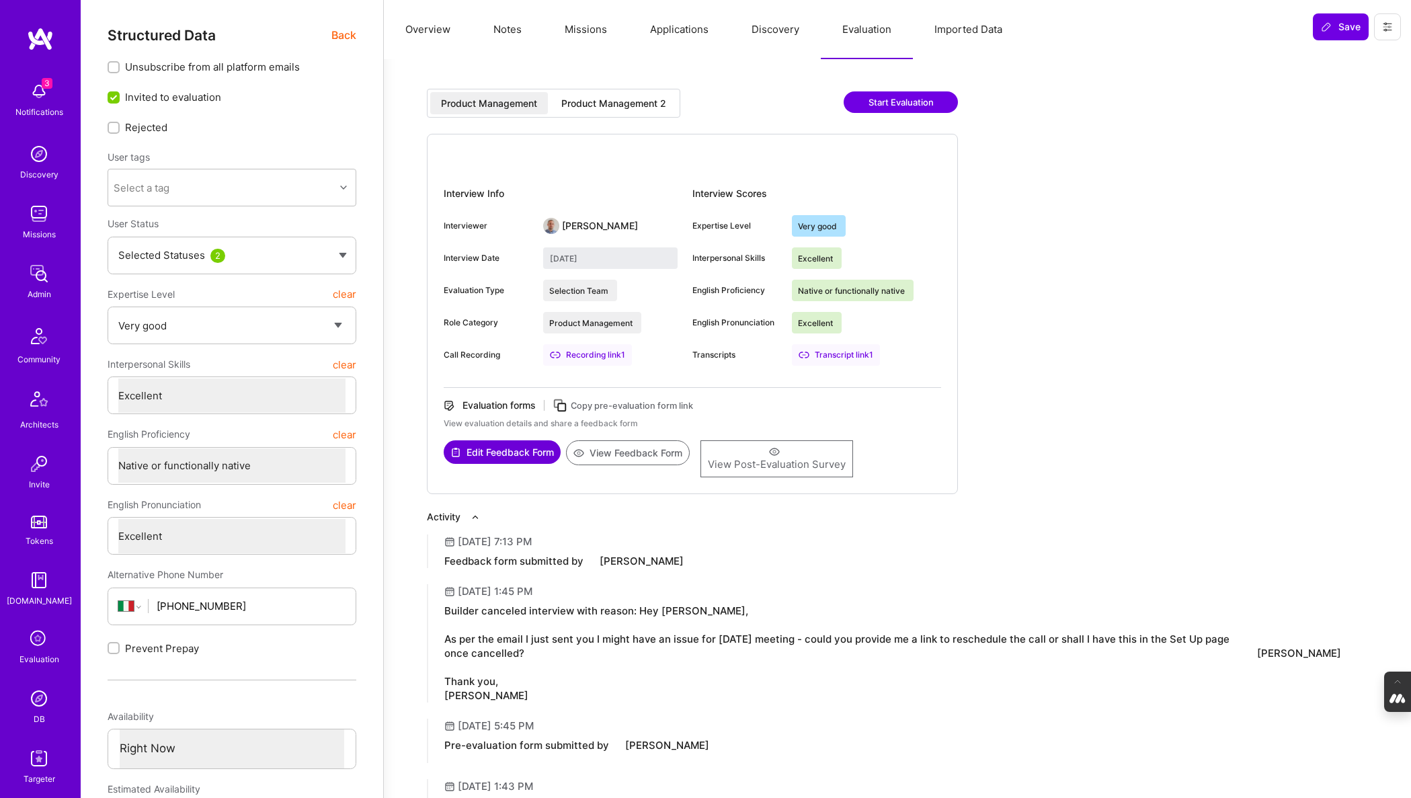
type input "[DATE]"
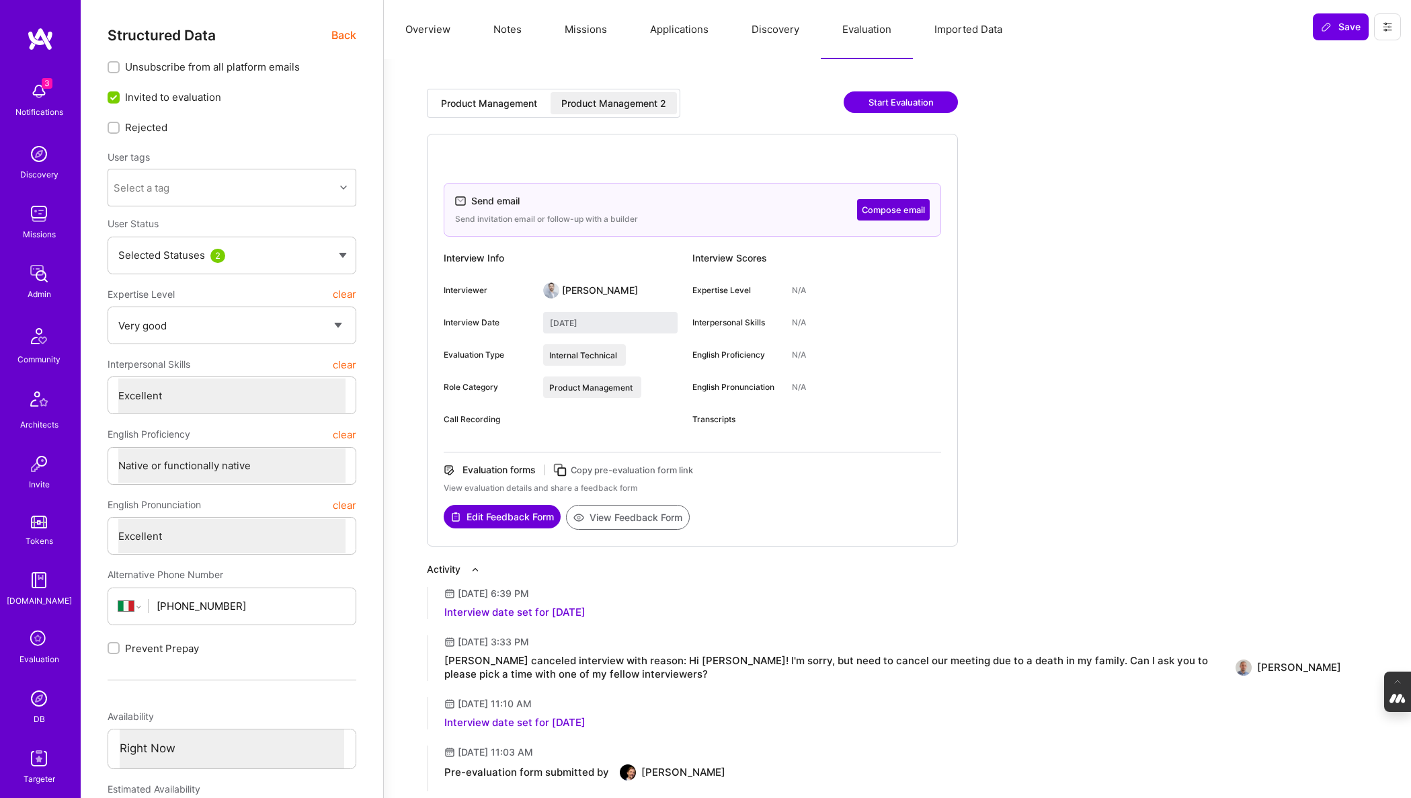
click at [657, 31] on button "Applications" at bounding box center [678, 29] width 101 height 59
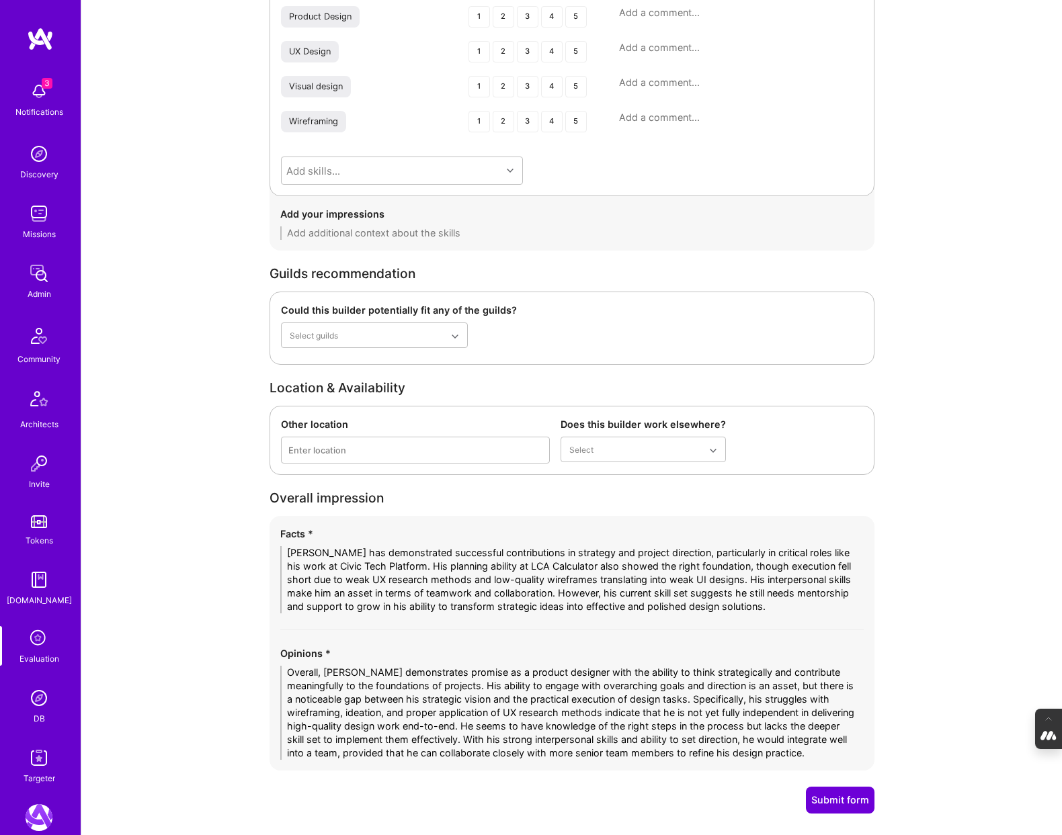
scroll to position [2001, 0]
